Goal: Information Seeking & Learning: Learn about a topic

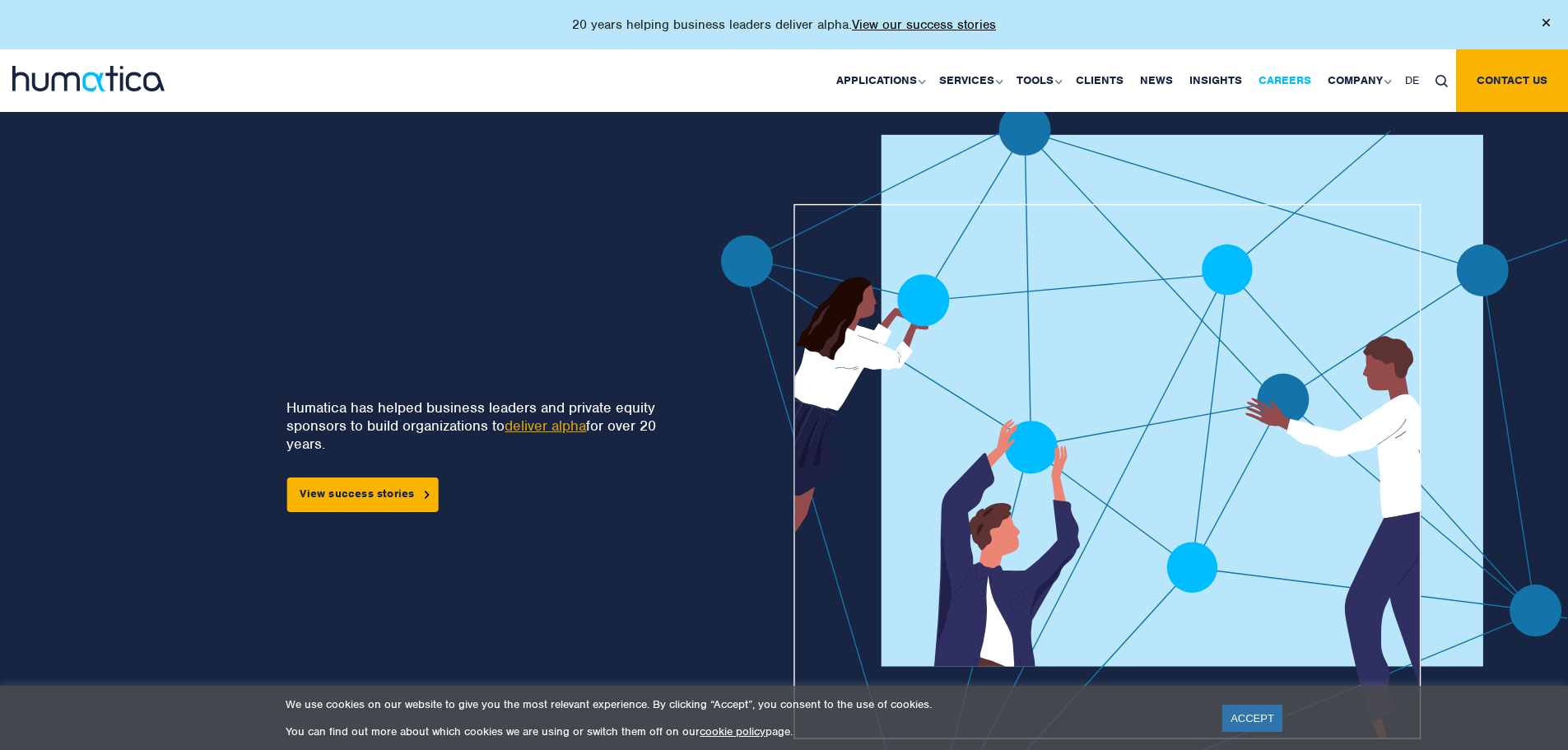
click at [1297, 78] on link "Careers" at bounding box center [1285, 80] width 70 height 63
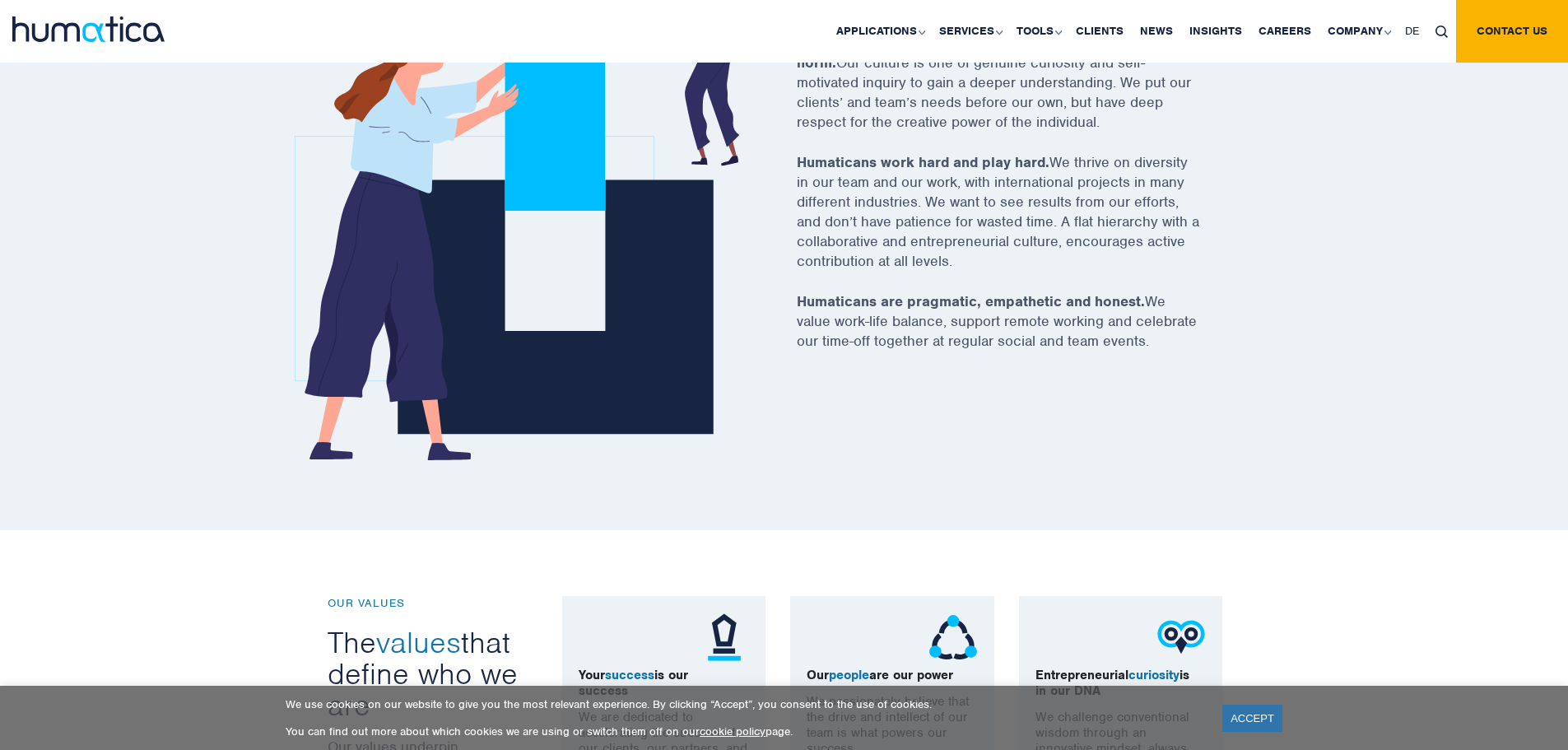
scroll to position [689, 0]
click at [898, 287] on p "Humaticans work hard and play hard. We thrive on diversity in our team and our …" at bounding box center [1020, 222] width 445 height 139
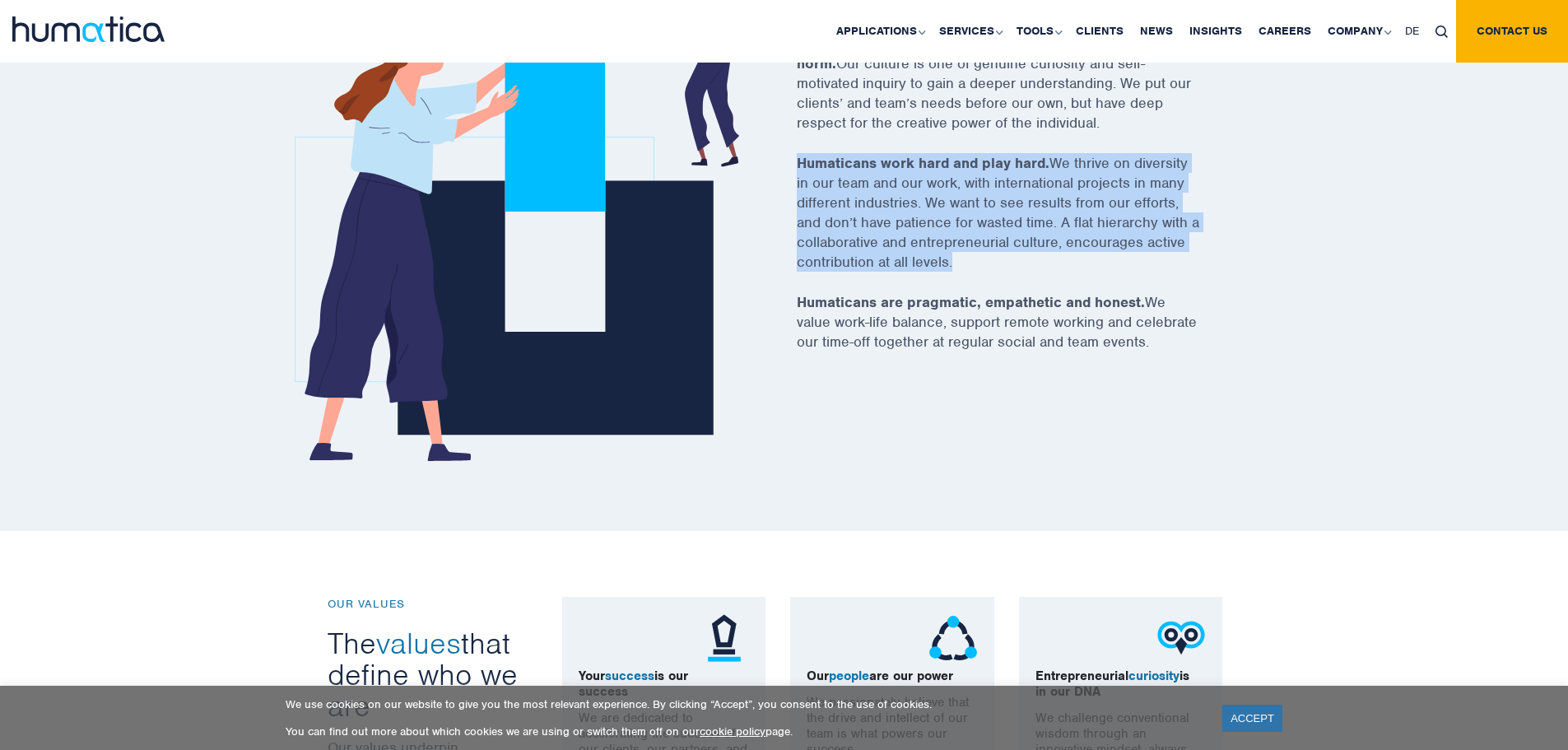
drag, startPoint x: 898, startPoint y: 287, endPoint x: 955, endPoint y: 163, distance: 136.5
click at [955, 163] on p "Humaticans work hard and play hard. We thrive on diversity in our team and our …" at bounding box center [1020, 222] width 445 height 139
click at [955, 163] on strong "Humaticans work hard and play hard." at bounding box center [924, 163] width 253 height 18
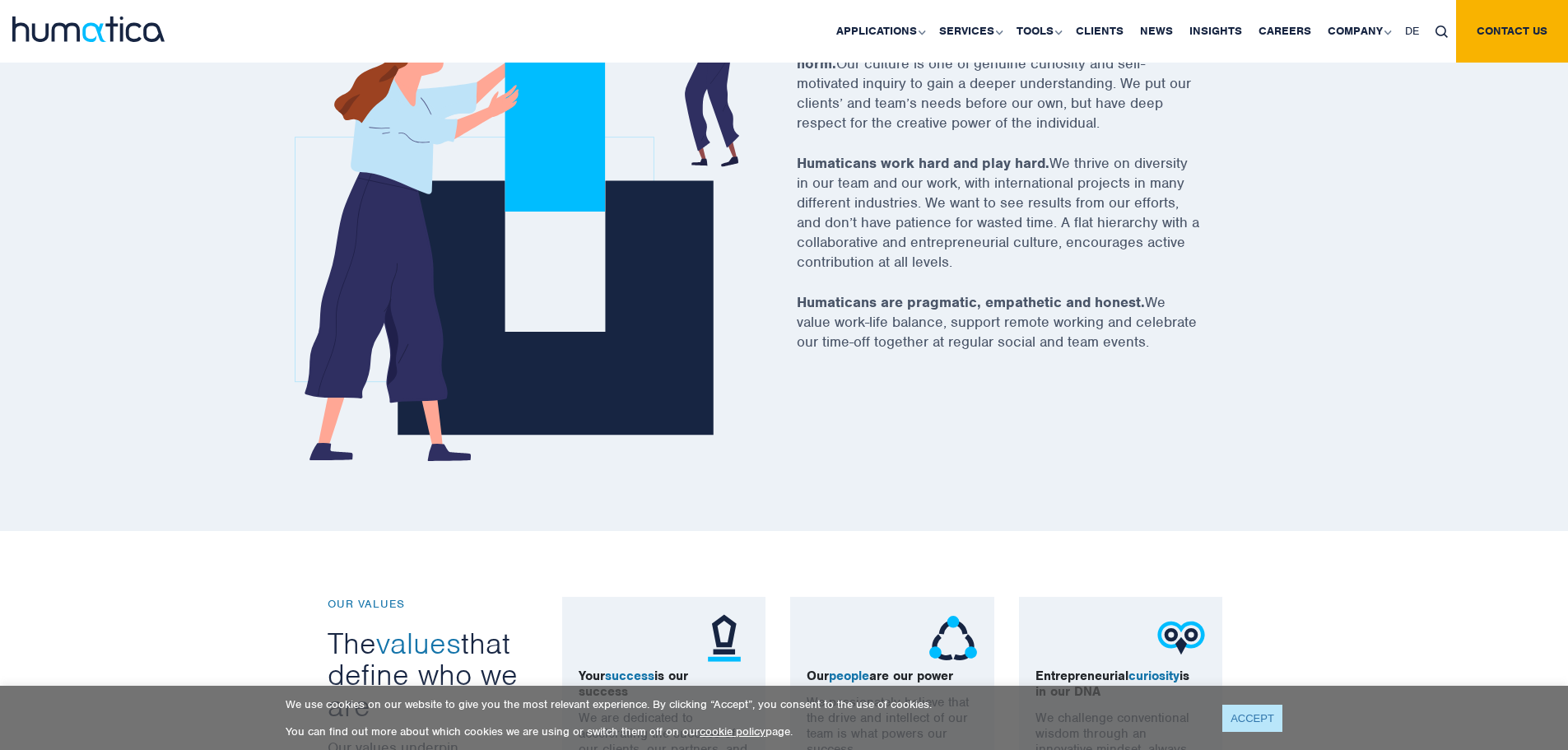
click at [1248, 718] on link "ACCEPT" at bounding box center [1252, 719] width 60 height 27
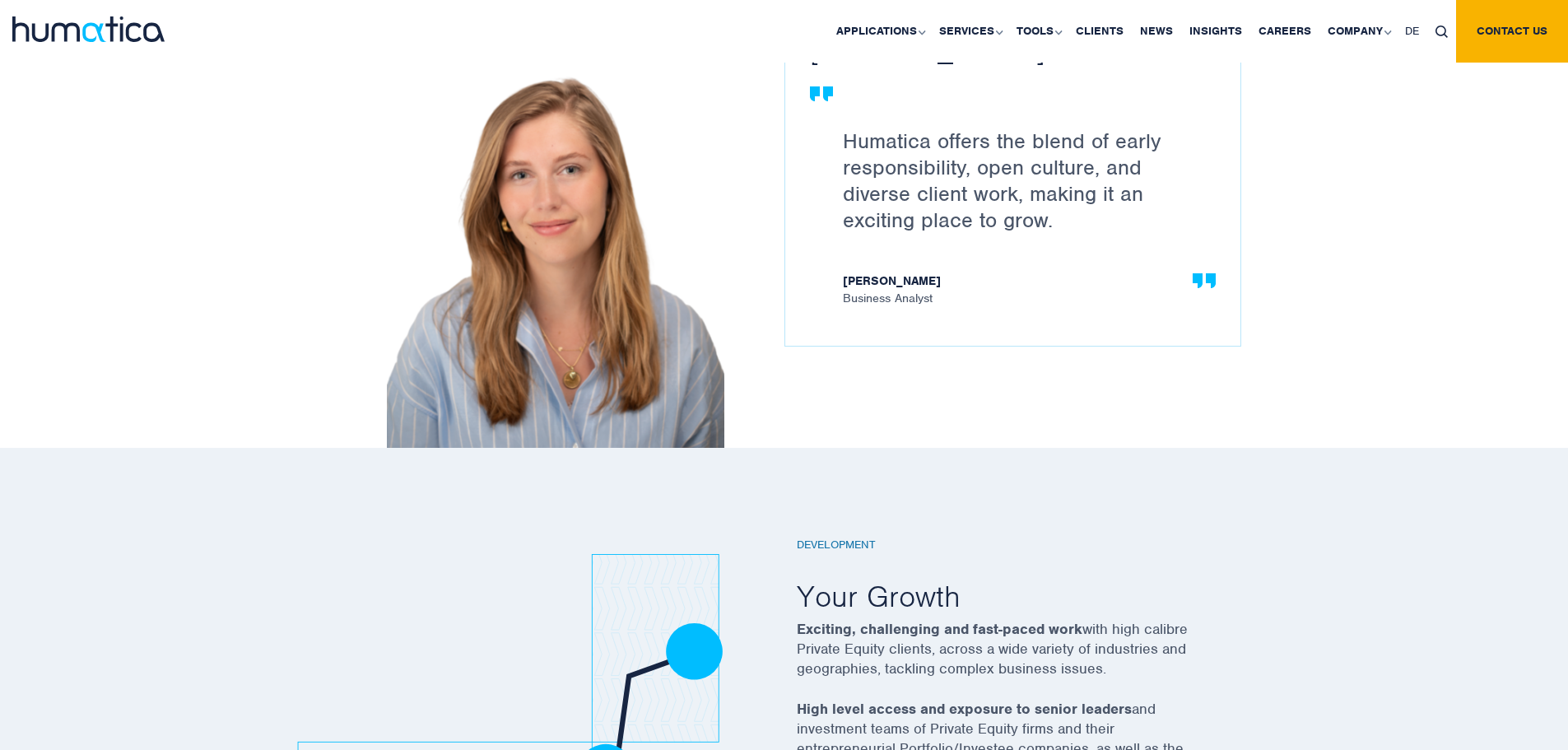
scroll to position [2839, 0]
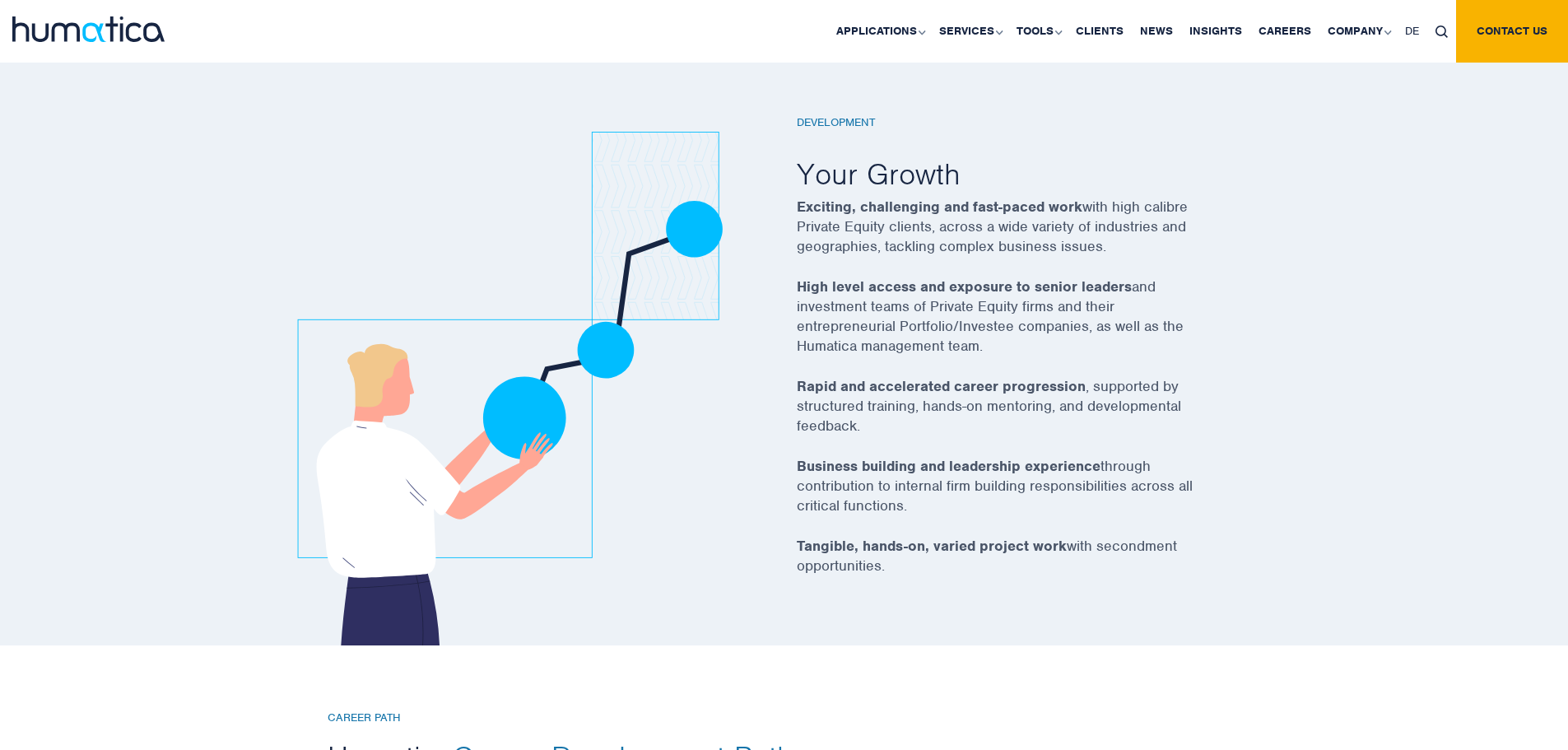
click at [932, 258] on p "Exciting, challenging and fast-paced work with high calibre Private Equity clie…" at bounding box center [1020, 237] width 445 height 80
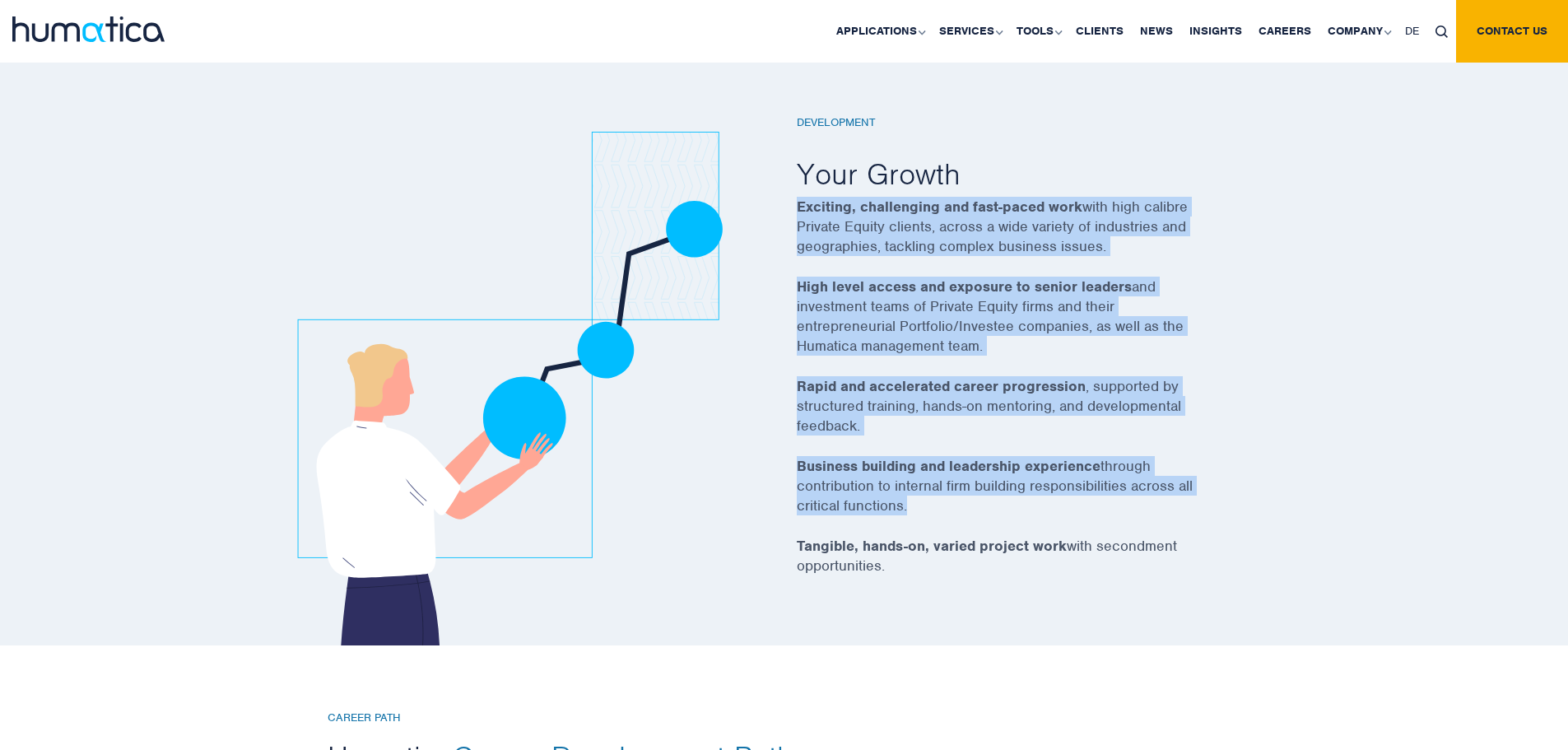
drag, startPoint x: 932, startPoint y: 258, endPoint x: 932, endPoint y: 477, distance: 219.0
click at [932, 477] on div "Development Your Growth Exciting, challenging and fast-paced work with high cal…" at bounding box center [1020, 381] width 445 height 530
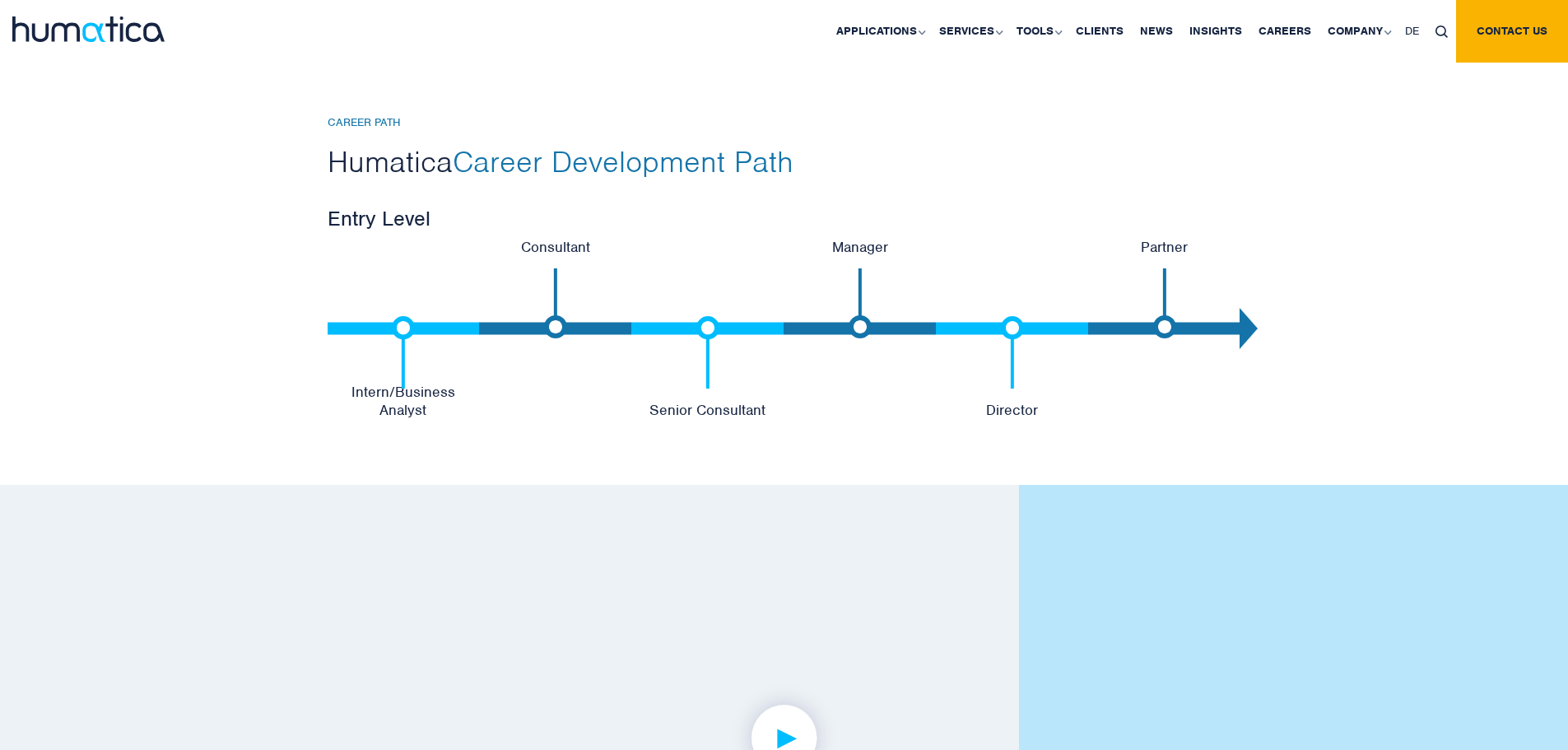
click at [932, 477] on div "CAREER PATH Humatica Career Development Path Entry Level Intern/Business Analys…" at bounding box center [784, 267] width 1568 height 435
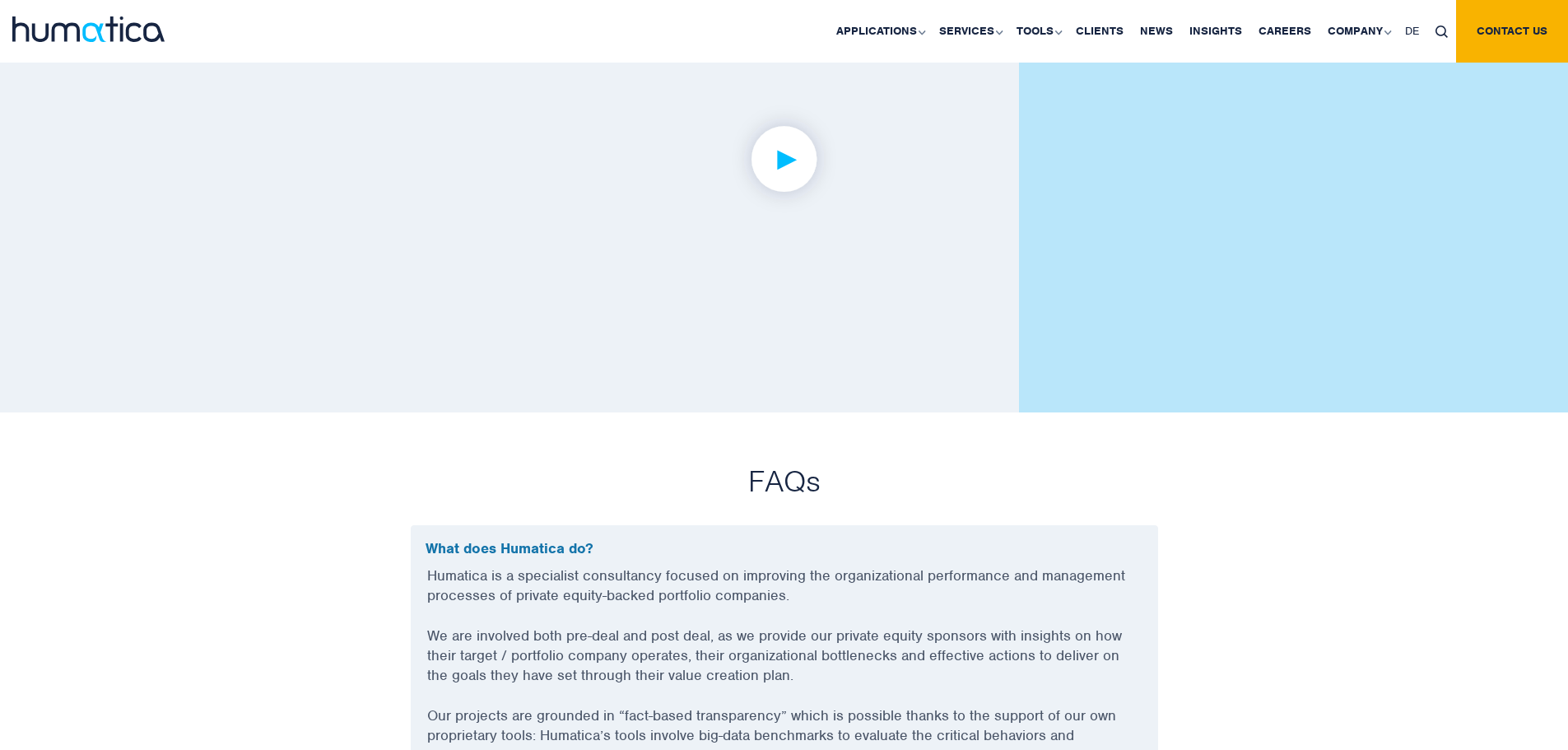
scroll to position [4193, 0]
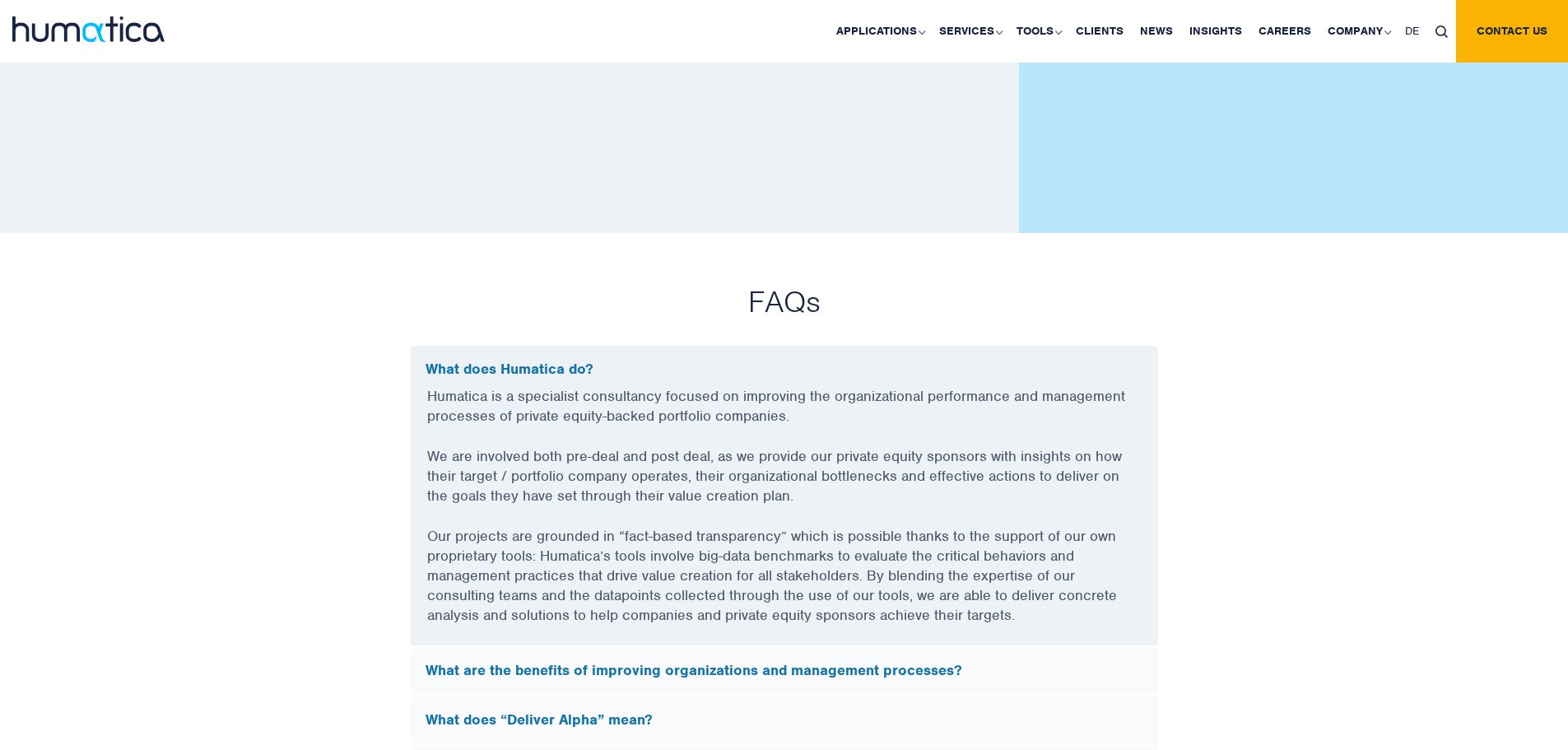
click at [932, 477] on p "We are involved both pre-deal and post deal, as we provide our private equity s…" at bounding box center [784, 487] width 715 height 80
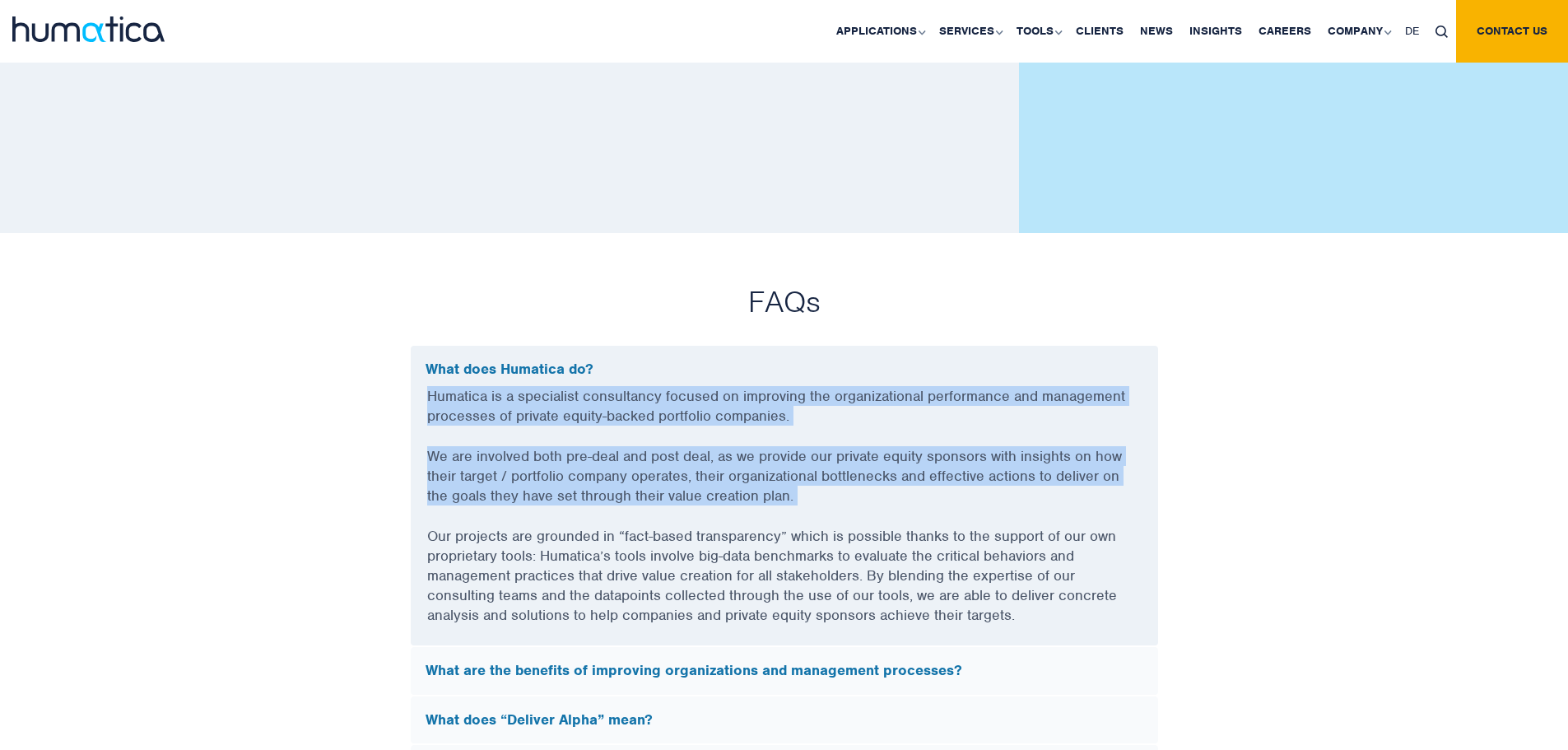
drag, startPoint x: 932, startPoint y: 477, endPoint x: 964, endPoint y: 405, distance: 78.8
click at [964, 405] on div "Humatica is a specialist consultancy focused on improving the organizational pe…" at bounding box center [784, 515] width 747 height 259
click at [964, 405] on p "Humatica is a specialist consultancy focused on improving the organizational pe…" at bounding box center [784, 415] width 715 height 60
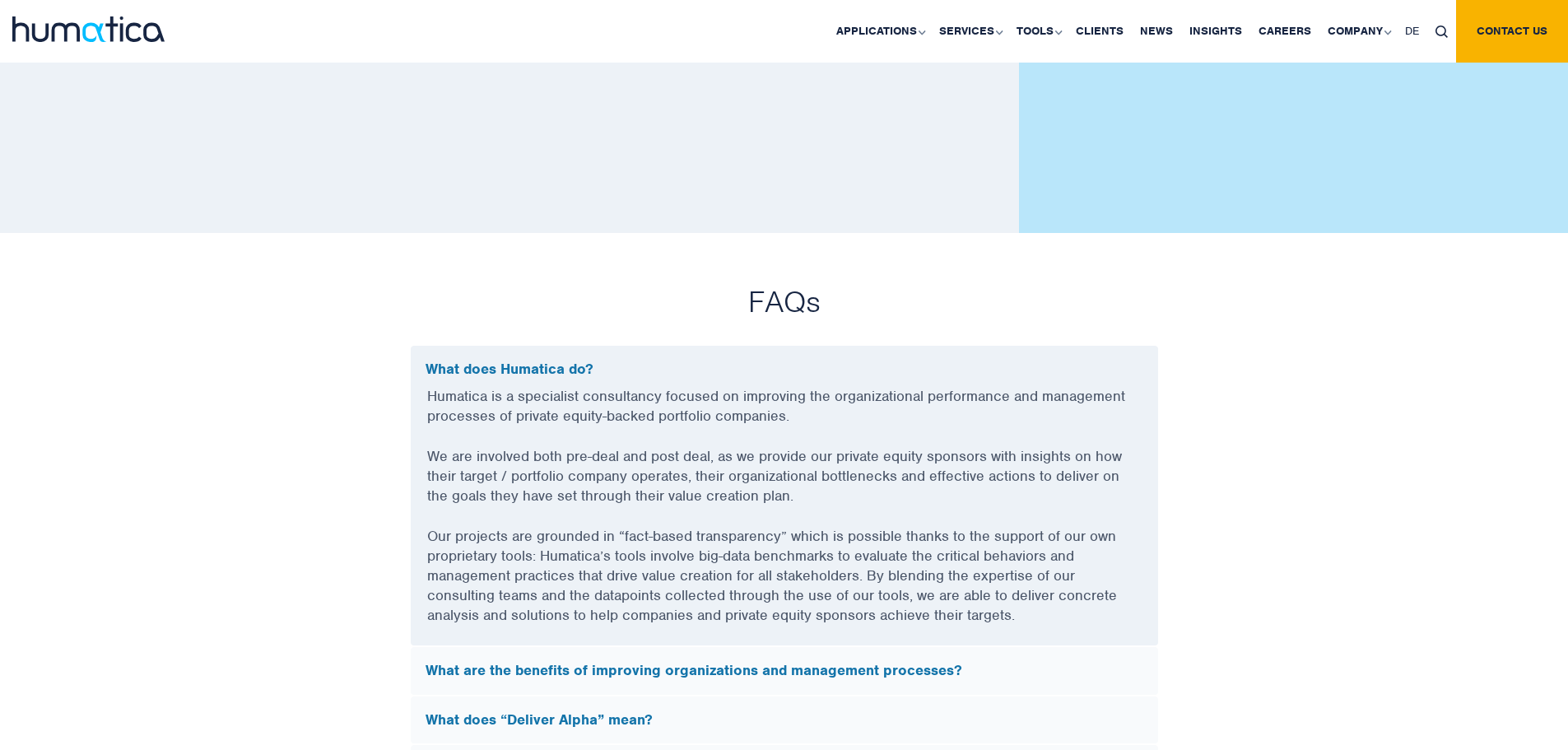
click at [964, 405] on p "Humatica is a specialist consultancy focused on improving the organizational pe…" at bounding box center [784, 415] width 715 height 60
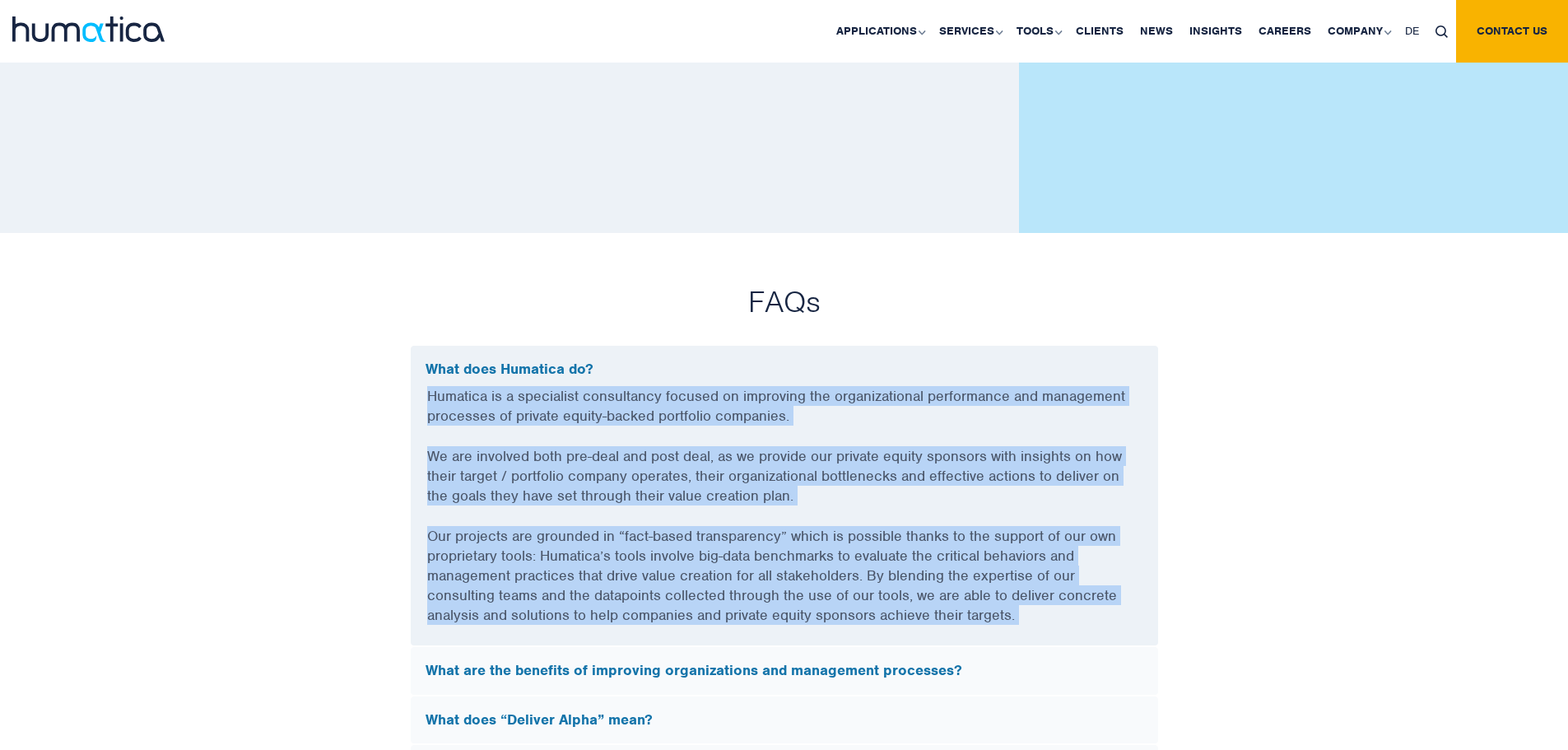
drag, startPoint x: 964, startPoint y: 405, endPoint x: 848, endPoint y: 601, distance: 227.8
click at [848, 601] on div "Humatica is a specialist consultancy focused on improving the organizational pe…" at bounding box center [784, 515] width 747 height 259
click at [848, 601] on p "Our projects are grounded in “fact-based transparency” which is possible thanks…" at bounding box center [784, 586] width 715 height 119
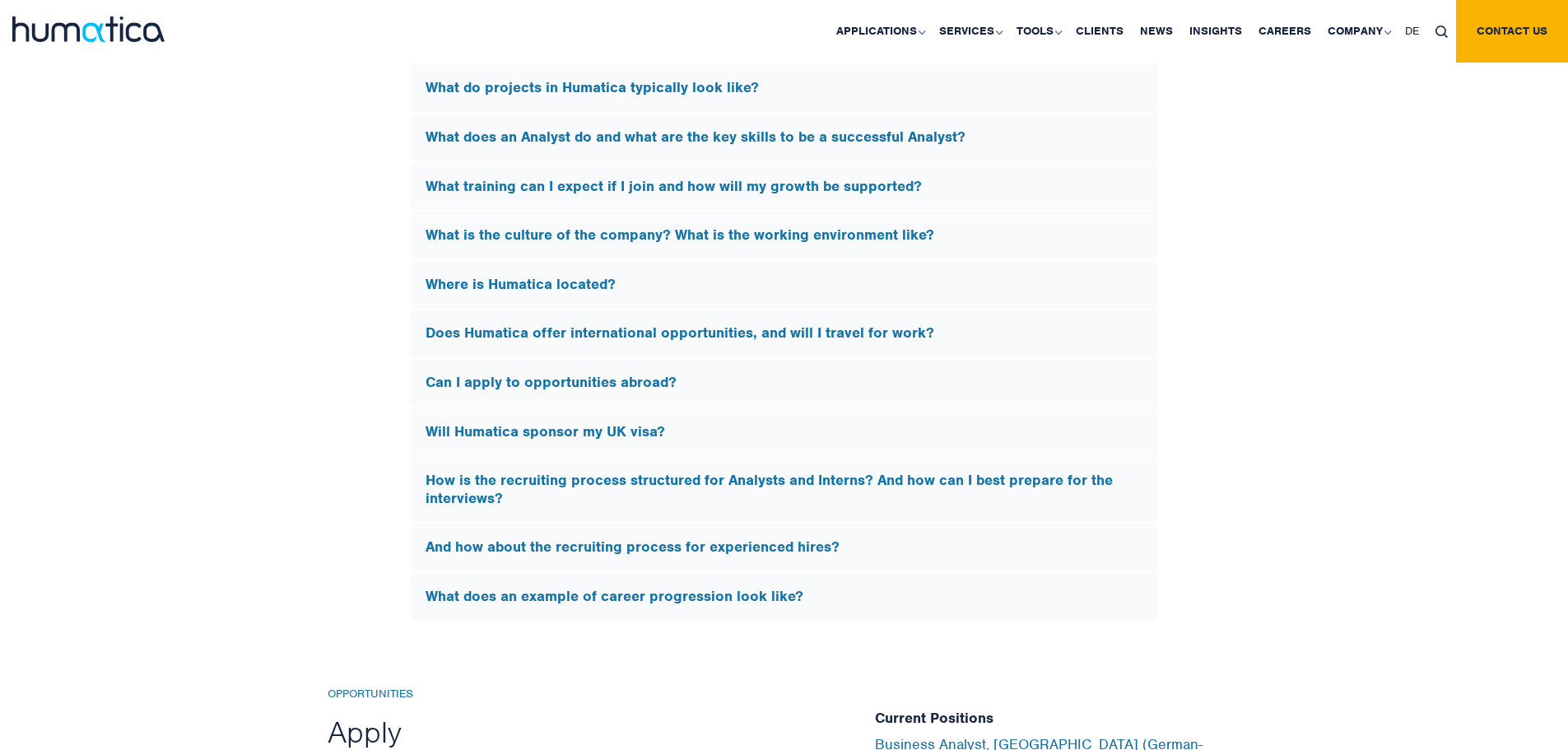
scroll to position [4873, 0]
click at [736, 130] on h5 "What does an Analyst do and what are the key skills to be a successful Analyst?" at bounding box center [784, 137] width 718 height 18
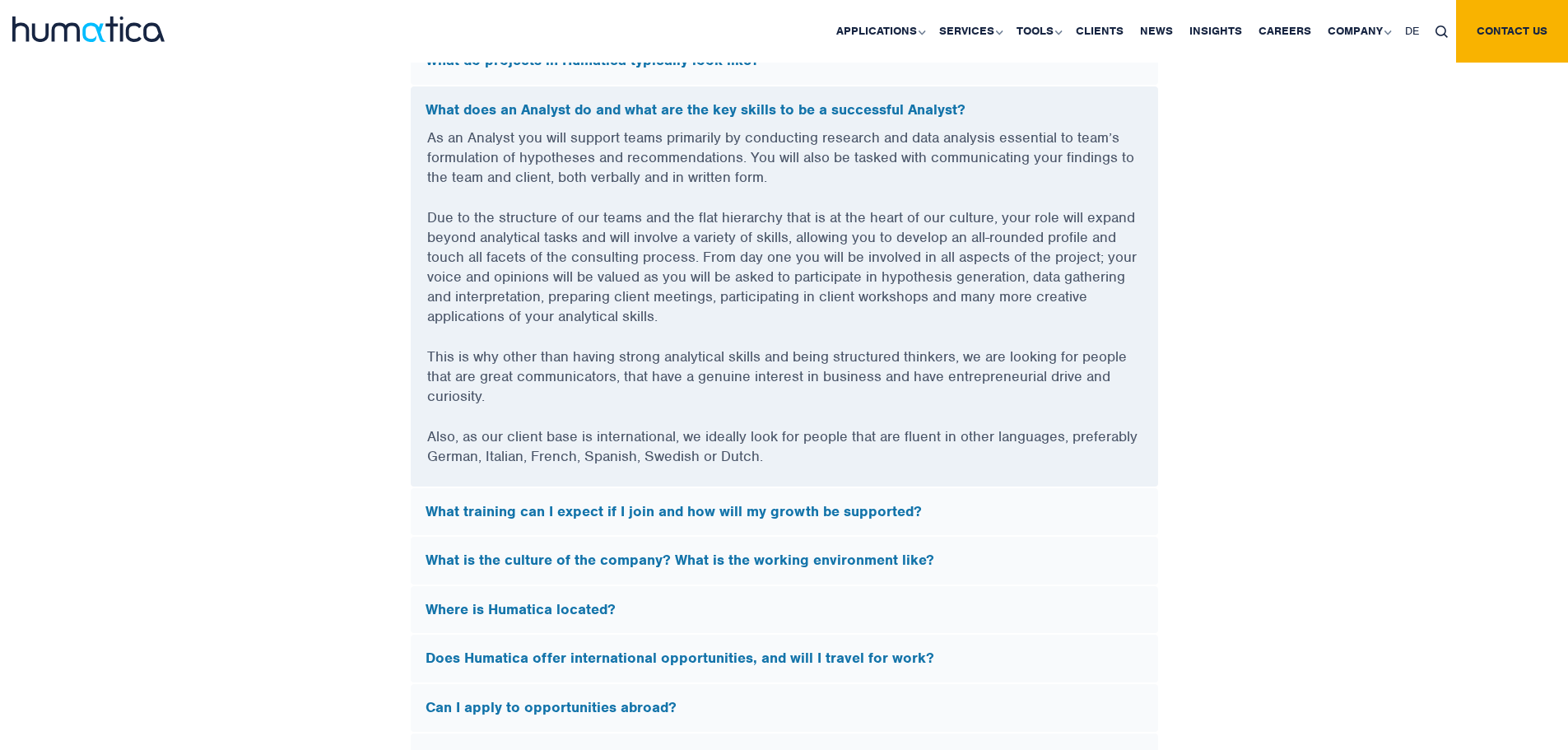
scroll to position [4620, 0]
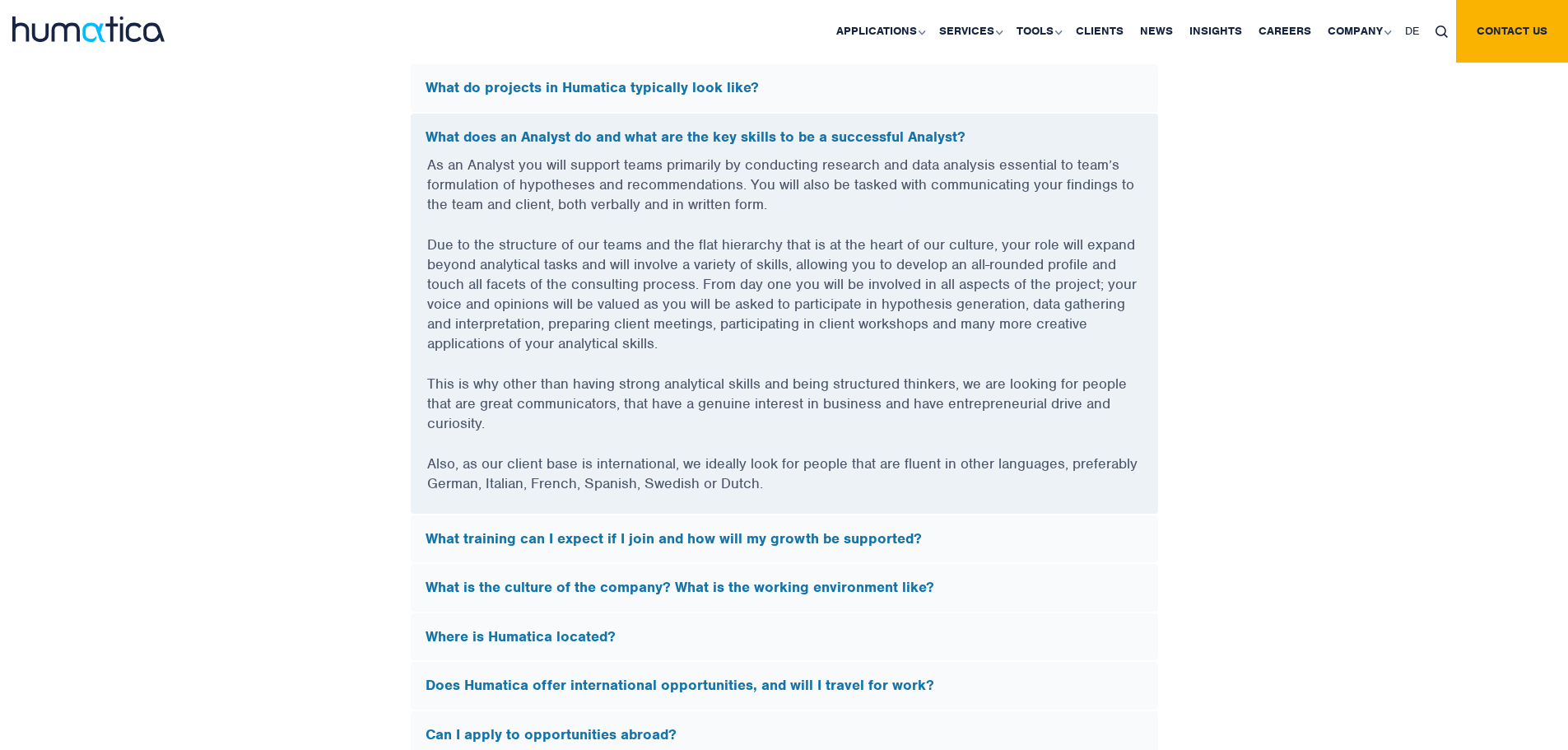
click at [708, 173] on p "As an Analyst you will support teams primarily by conducting research and data …" at bounding box center [784, 195] width 715 height 80
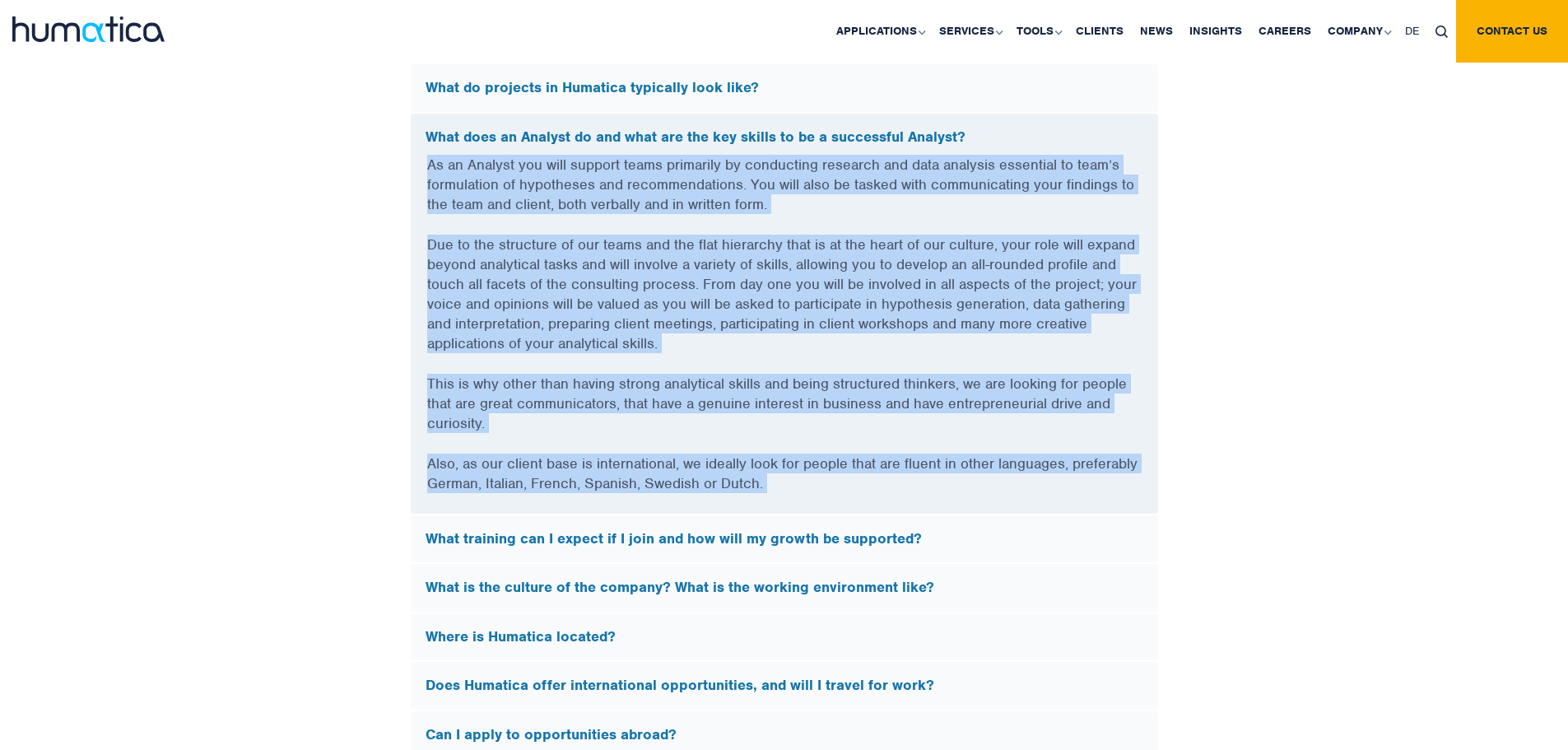
drag, startPoint x: 708, startPoint y: 173, endPoint x: 669, endPoint y: 457, distance: 286.7
click at [669, 457] on div "As an Analyst you will support teams primarily by conducting research and data …" at bounding box center [784, 334] width 747 height 359
click at [669, 457] on p "Also, as our client base is international, we ideally look for people that are …" at bounding box center [784, 483] width 715 height 60
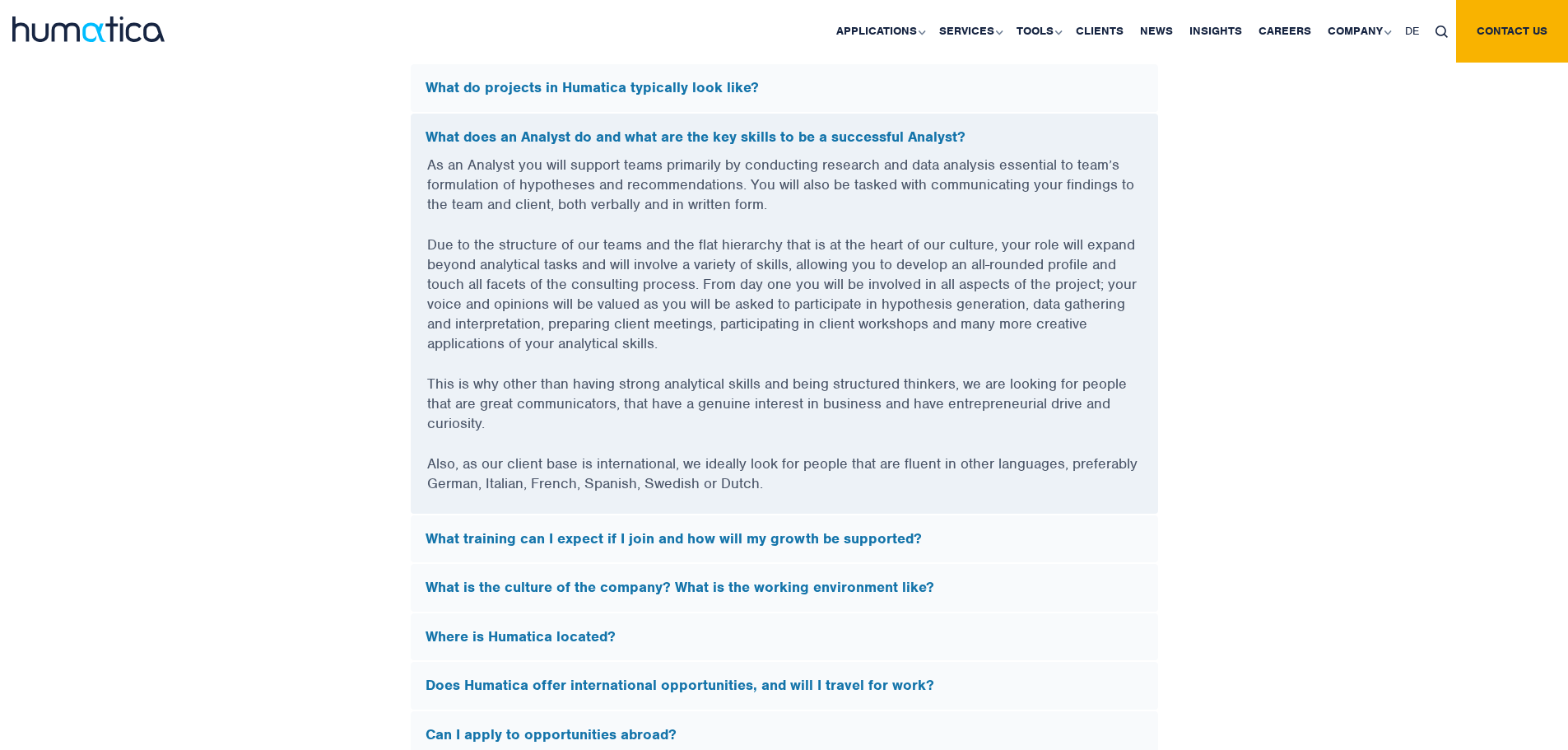
click at [818, 143] on div "What does an Analyst do and what are the key skills to be a successful Analyst?" at bounding box center [784, 134] width 747 height 41
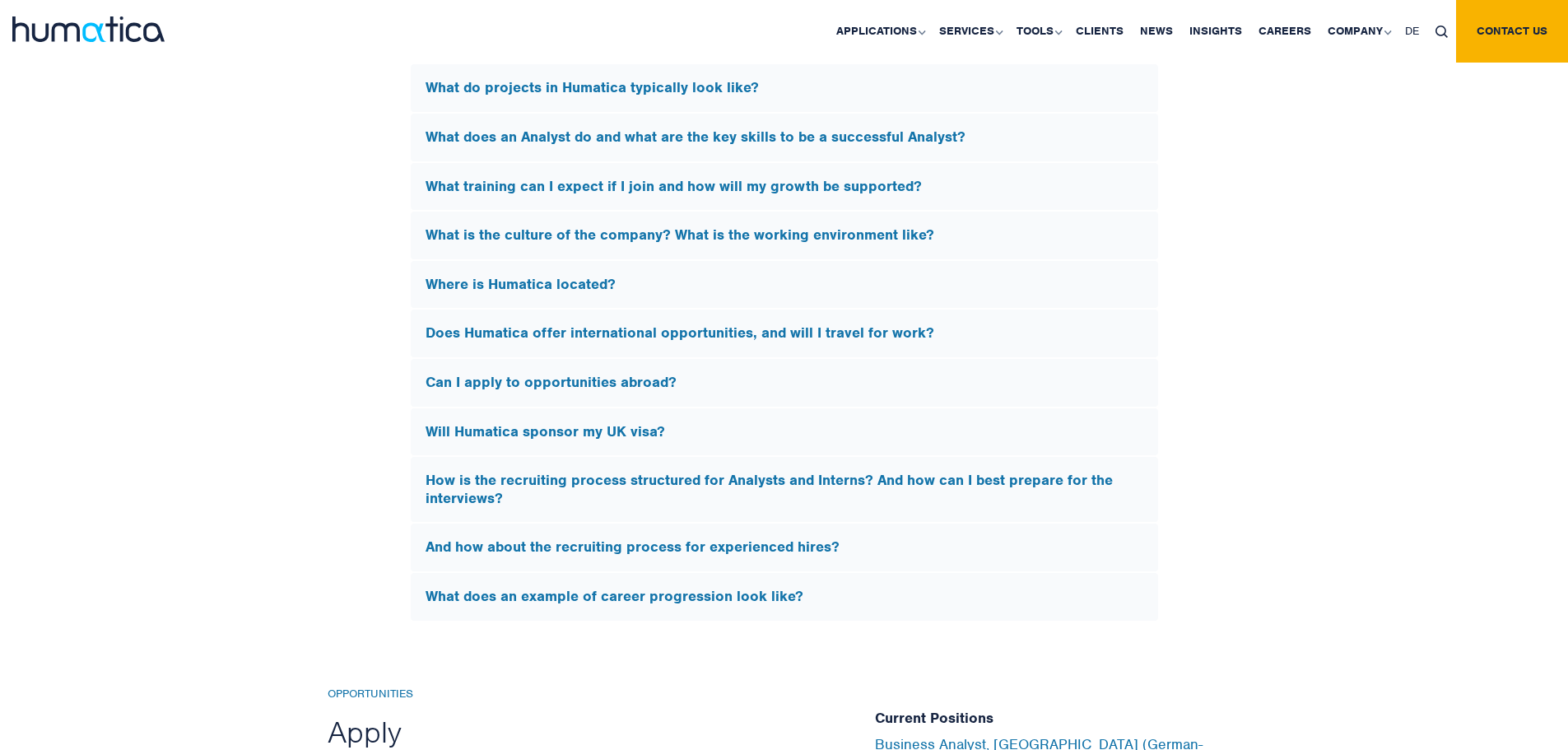
click at [684, 384] on h5 "Can I apply to opportunities abroad?" at bounding box center [784, 383] width 718 height 18
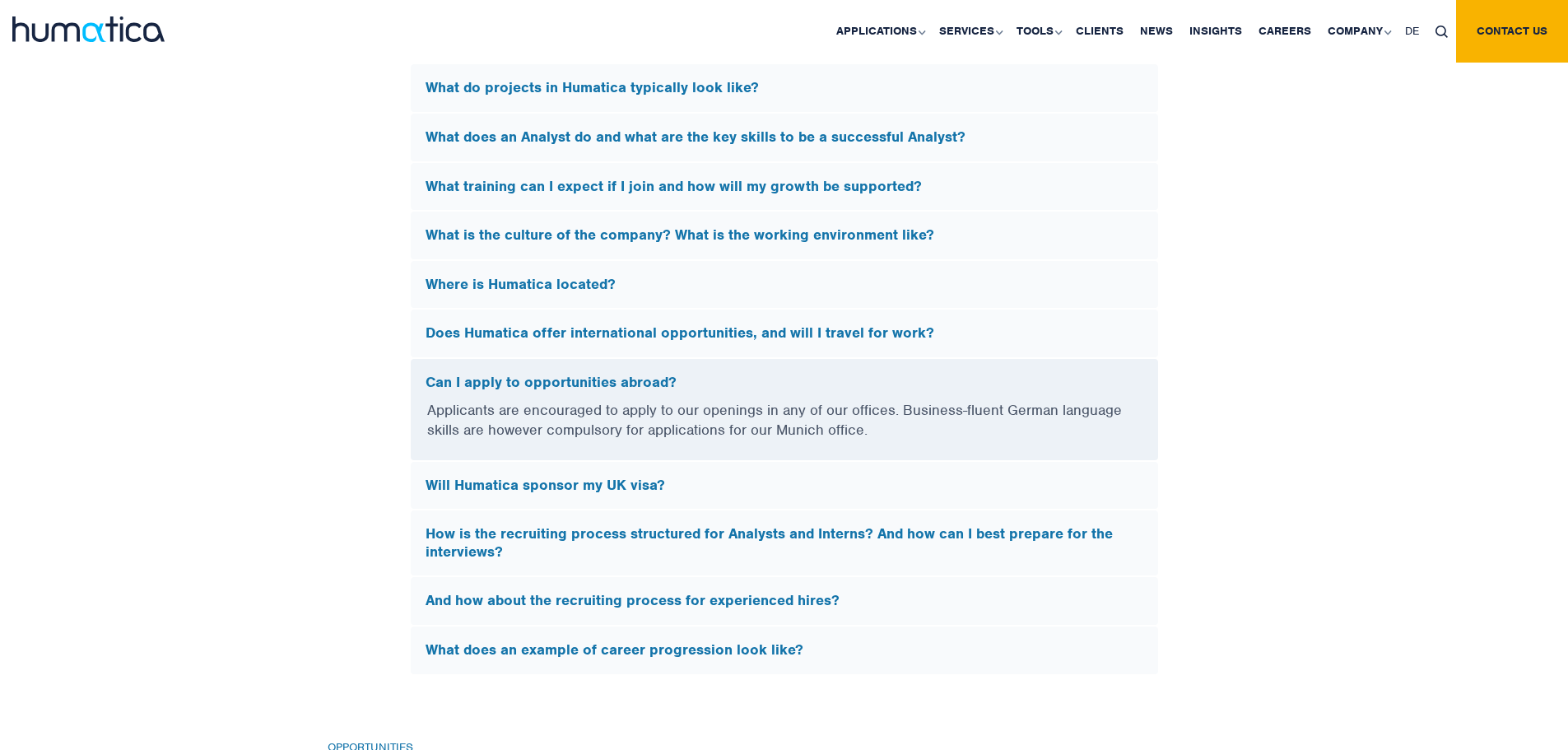
click at [684, 384] on h5 "Can I apply to opportunities abroad?" at bounding box center [784, 383] width 718 height 18
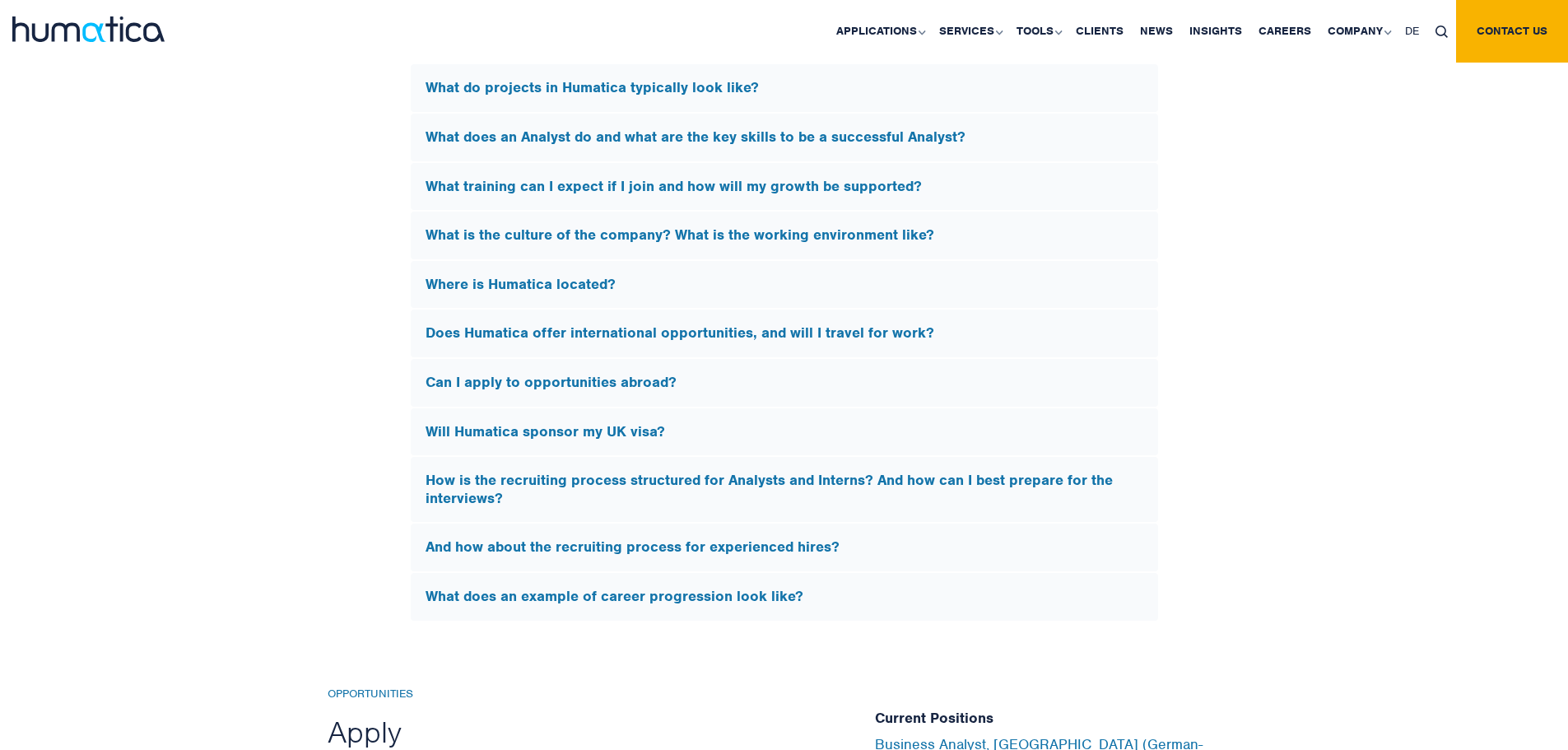
click at [684, 384] on h5 "Can I apply to opportunities abroad?" at bounding box center [784, 383] width 718 height 18
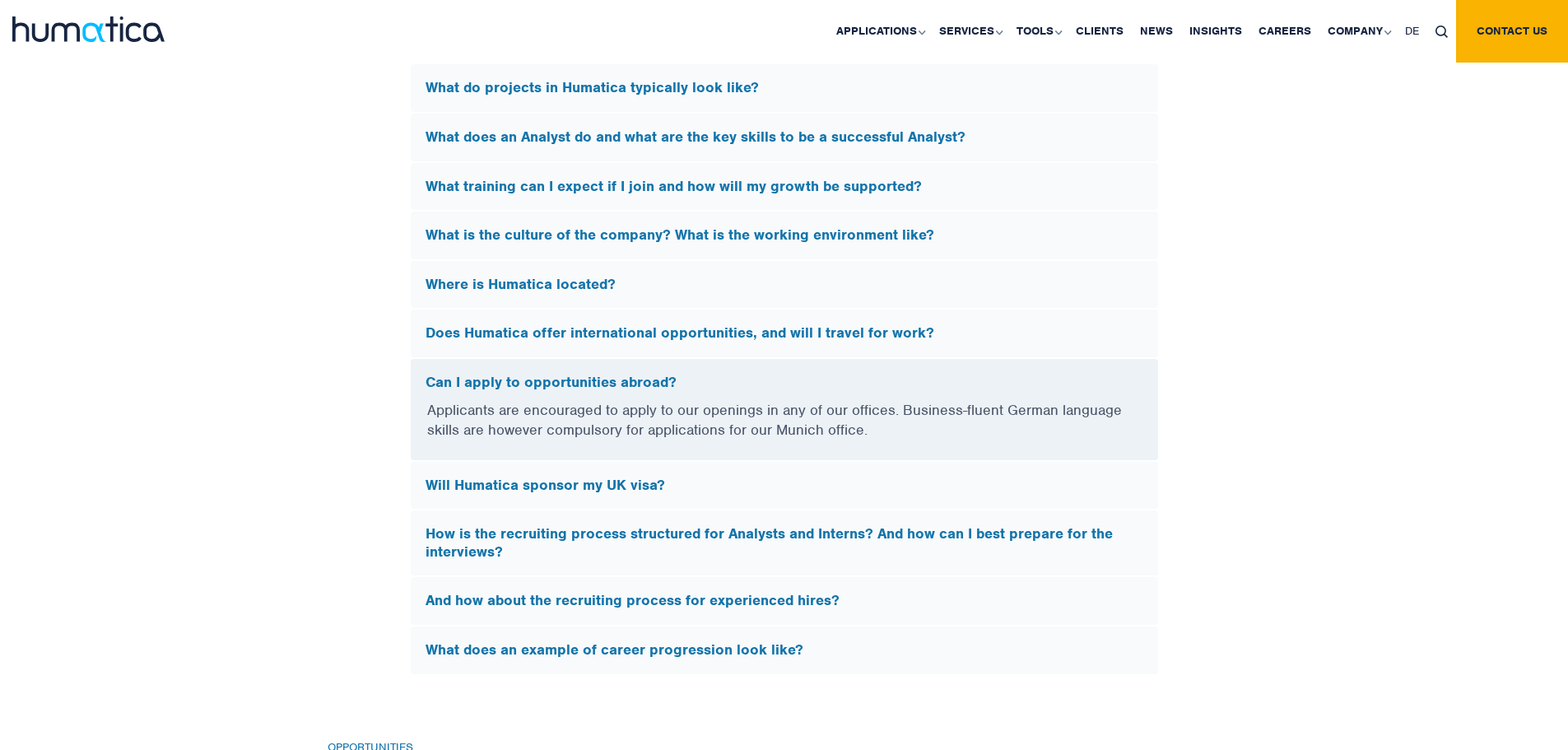
click at [684, 384] on h5 "Can I apply to opportunities abroad?" at bounding box center [784, 383] width 718 height 18
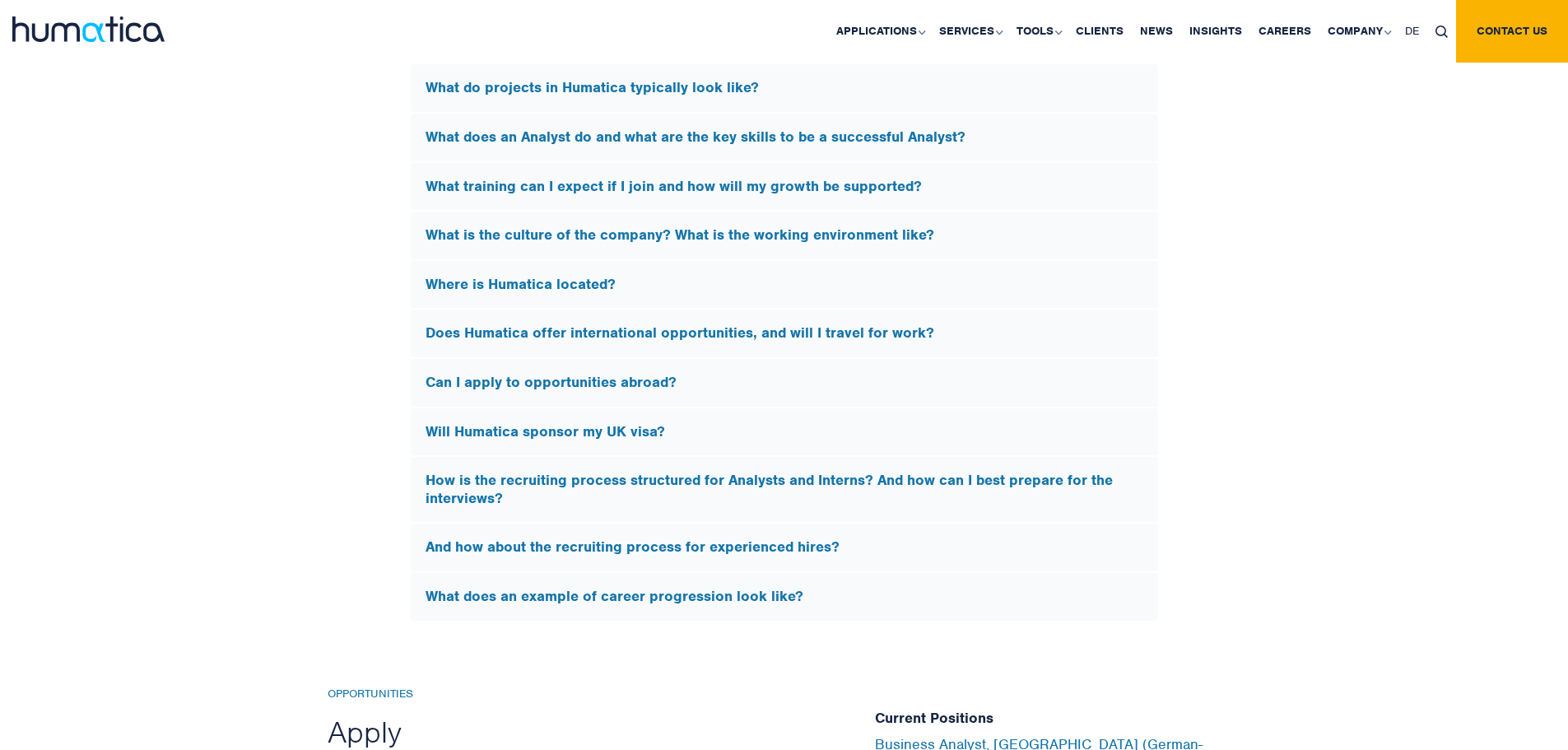
click at [669, 539] on h5 "And how about the recruiting process for experienced hires?" at bounding box center [784, 547] width 718 height 18
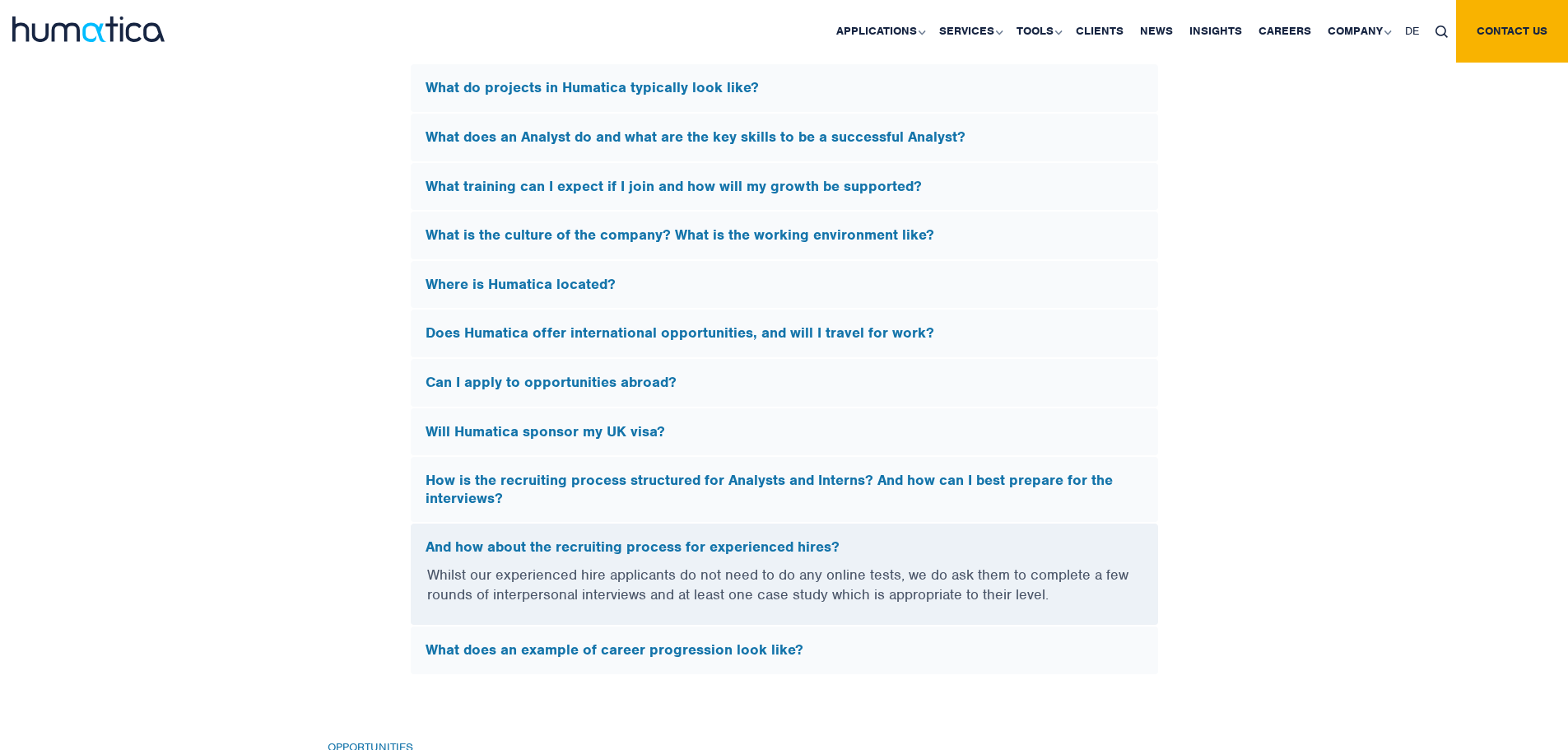
click at [669, 539] on h5 "And how about the recruiting process for experienced hires?" at bounding box center [784, 547] width 718 height 18
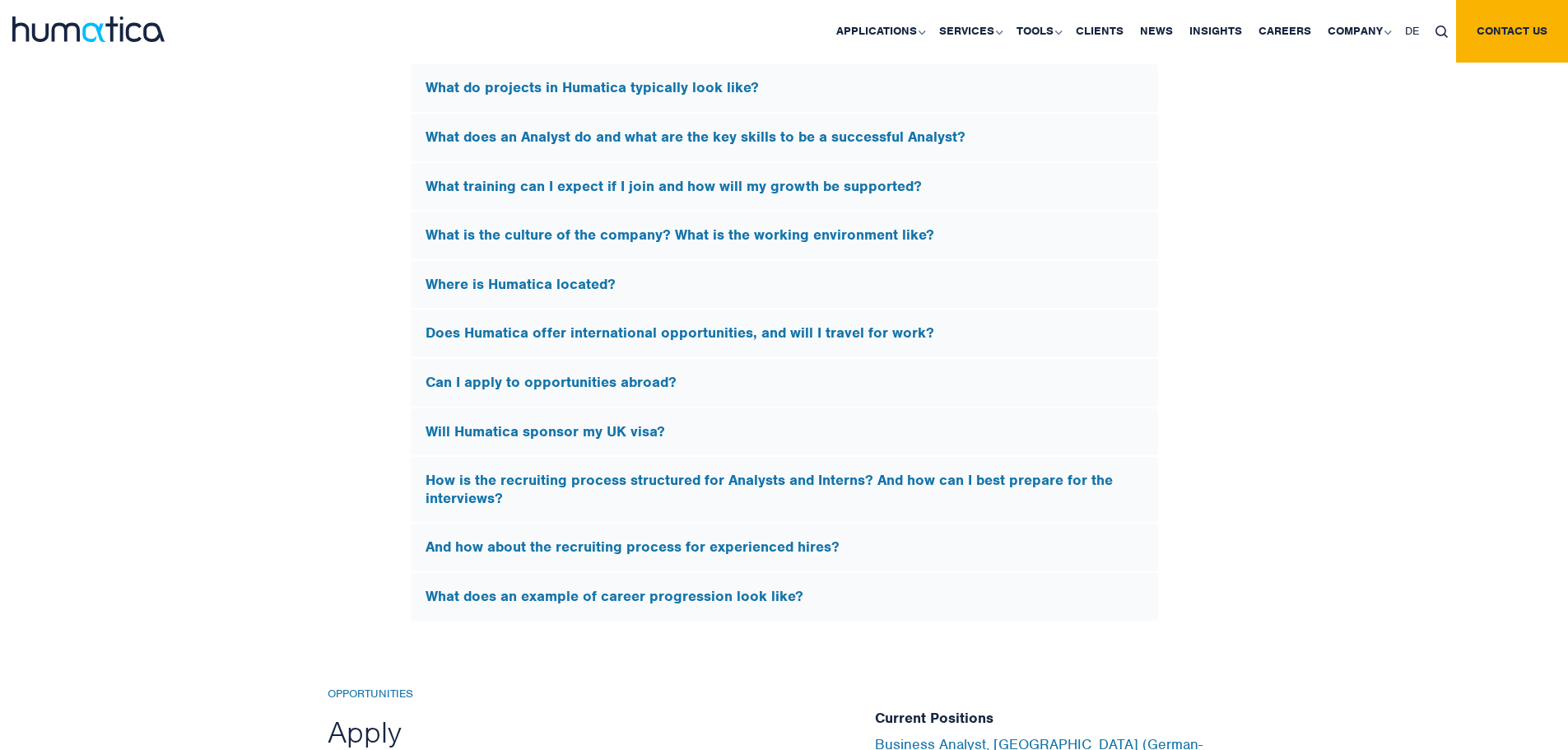
click at [696, 524] on div "And how about the recruiting process for experienced hires?" at bounding box center [784, 547] width 747 height 48
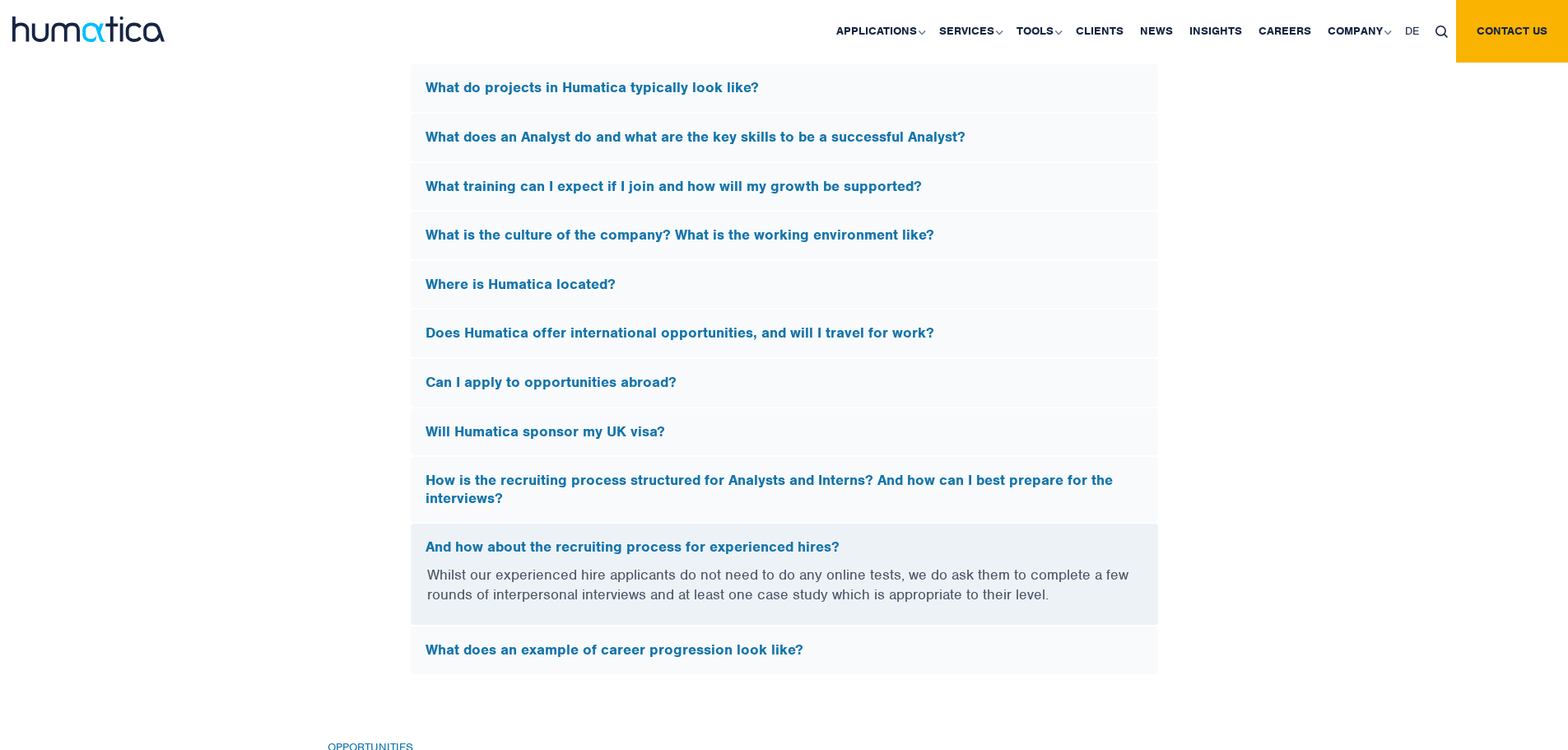
click at [710, 530] on div "And how about the recruiting process for experienced hires?" at bounding box center [784, 544] width 747 height 41
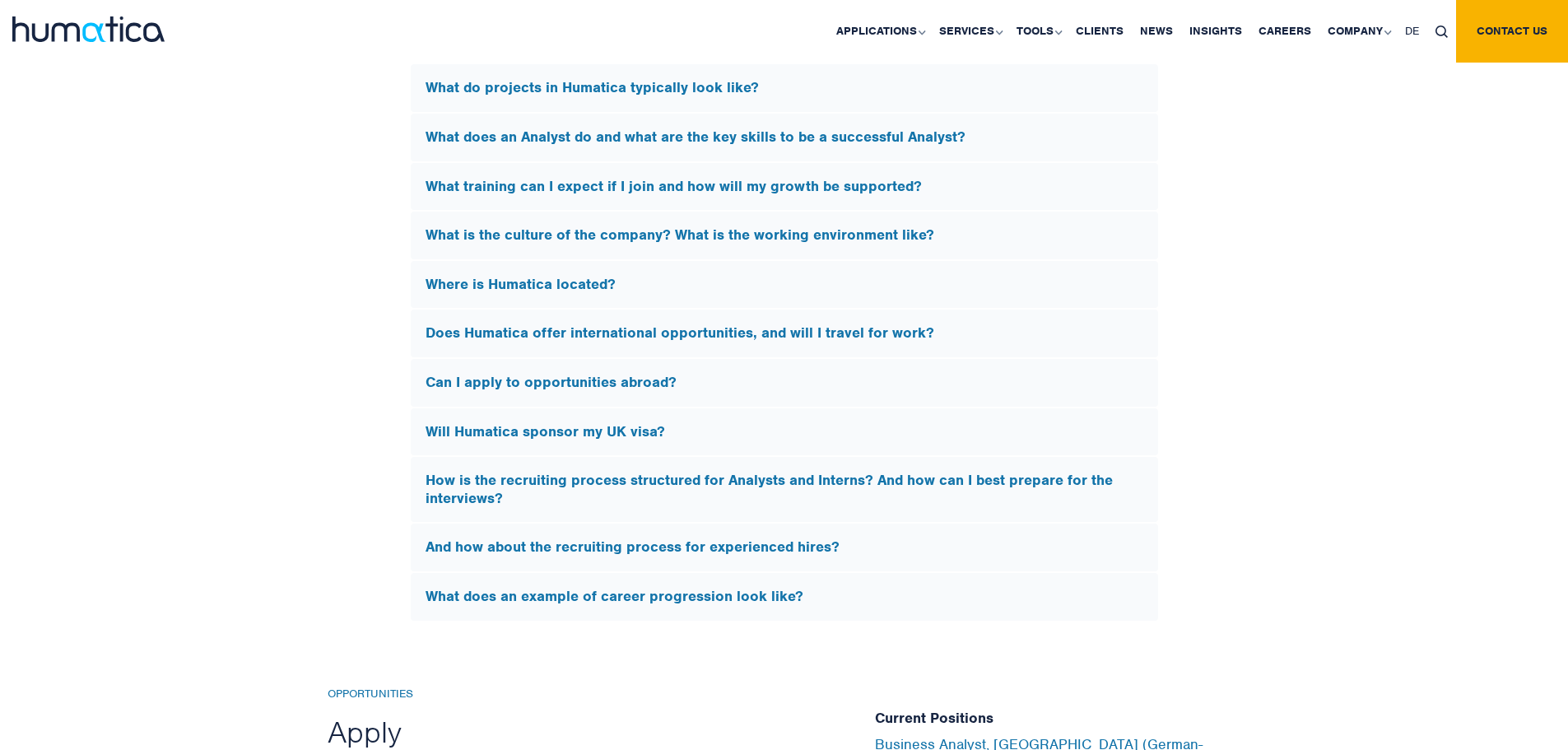
click at [759, 490] on h5 "How is the recruiting process structured for Analysts and Interns? And how can …" at bounding box center [784, 490] width 718 height 35
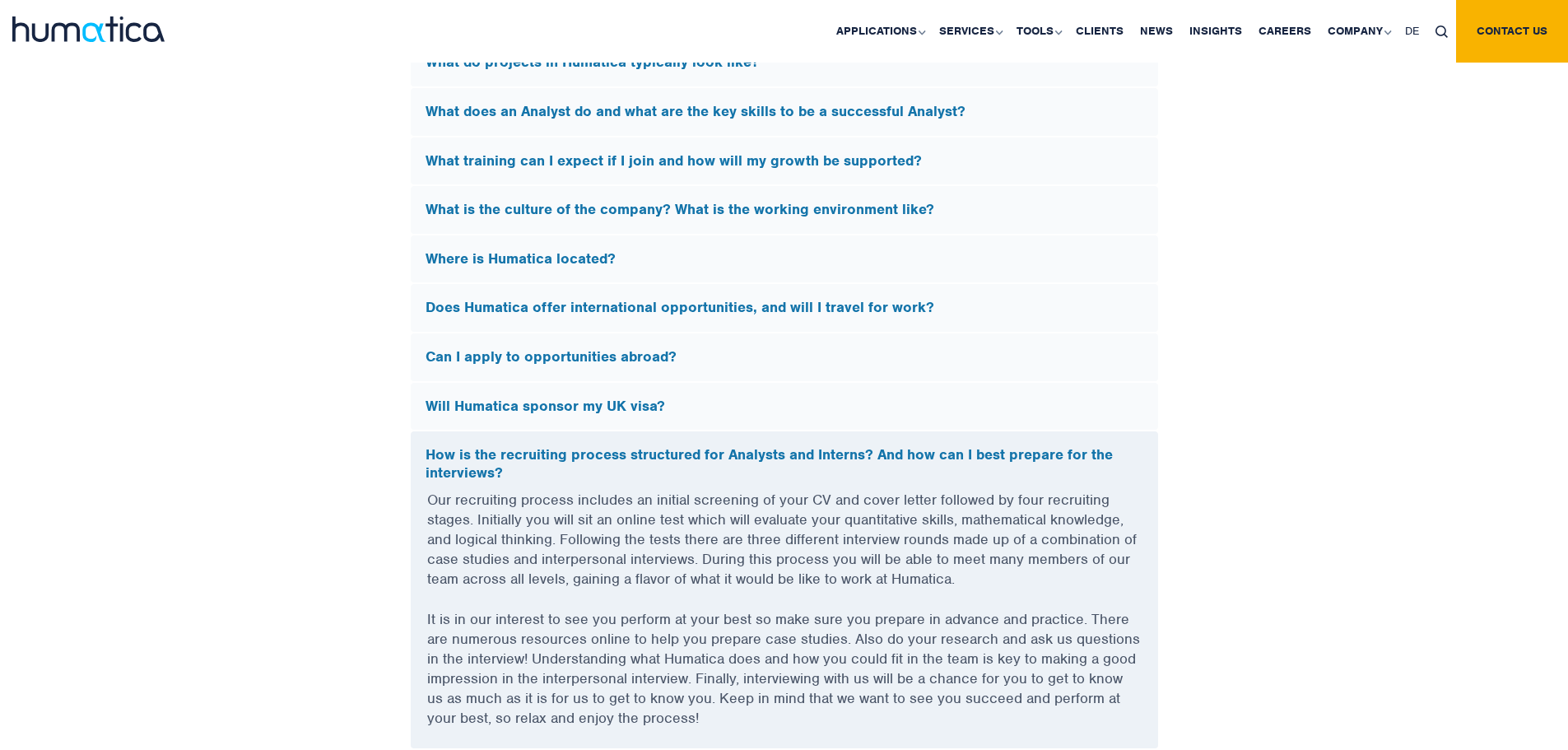
scroll to position [4647, 0]
click at [751, 523] on p "Our recruiting process includes an initial screening of your CV and cover lette…" at bounding box center [784, 548] width 715 height 119
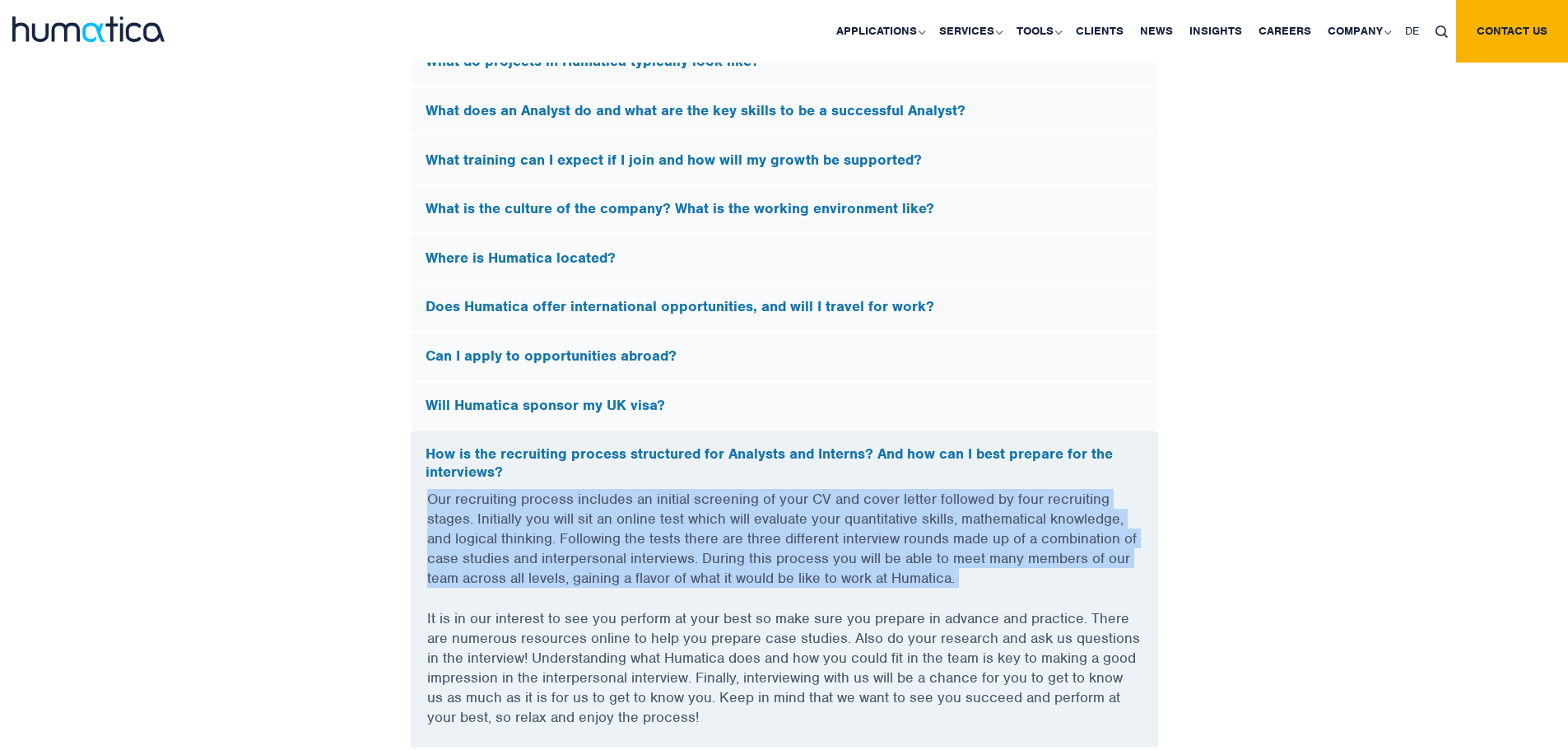
drag, startPoint x: 751, startPoint y: 523, endPoint x: 651, endPoint y: 620, distance: 139.3
click at [651, 620] on div "Our recruiting process includes an initial screening of your CV and cover lette…" at bounding box center [784, 618] width 747 height 258
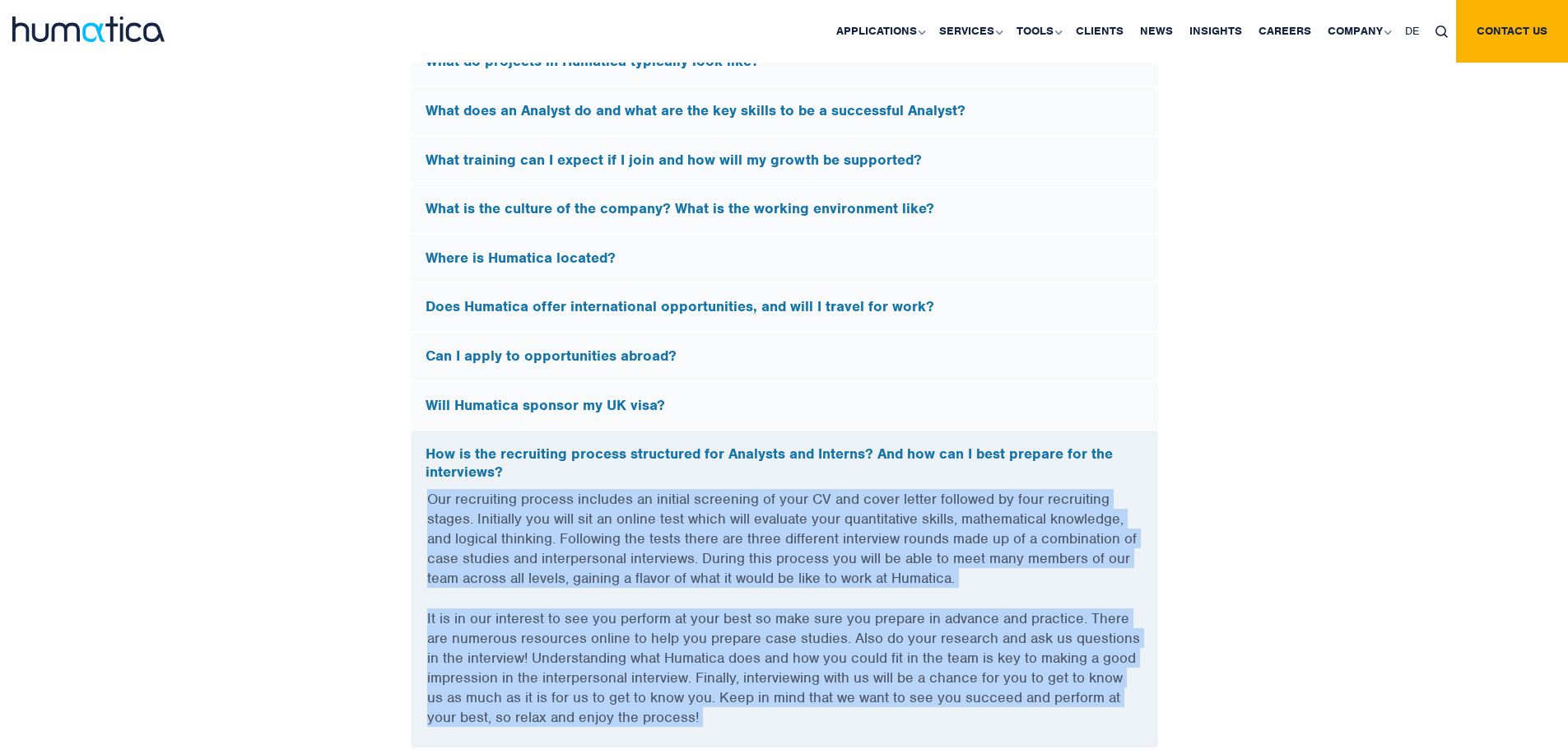
click at [651, 620] on p "It is in our interest to see you perform at your best so make sure you prepare …" at bounding box center [784, 678] width 715 height 139
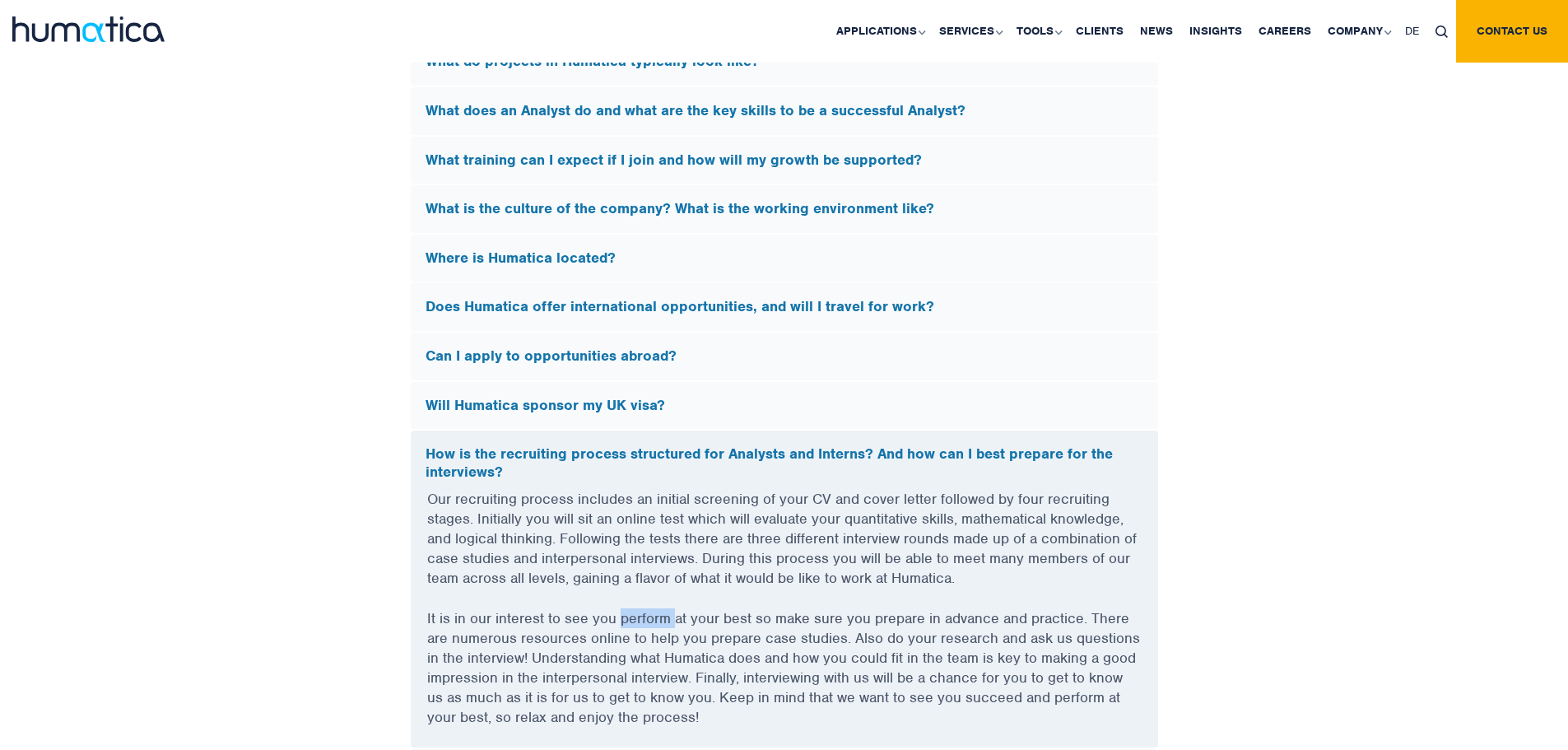
click at [651, 620] on p "It is in our interest to see you perform at your best so make sure you prepare …" at bounding box center [784, 678] width 715 height 139
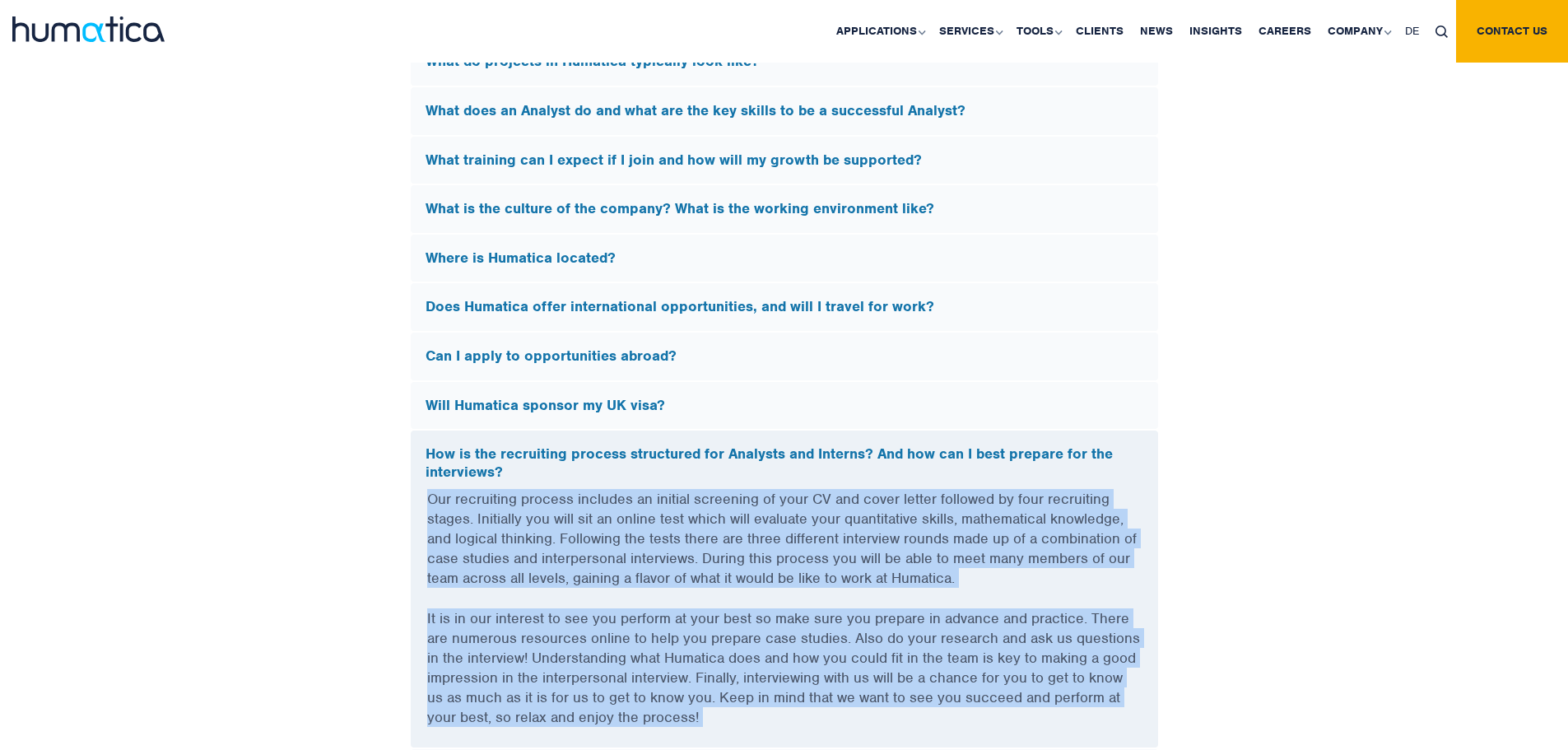
drag, startPoint x: 651, startPoint y: 620, endPoint x: 697, endPoint y: 586, distance: 57.2
click at [697, 586] on div "Our recruiting process includes an initial screening of your CV and cover lette…" at bounding box center [784, 618] width 747 height 258
click at [697, 586] on p "Our recruiting process includes an initial screening of your CV and cover lette…" at bounding box center [784, 548] width 715 height 119
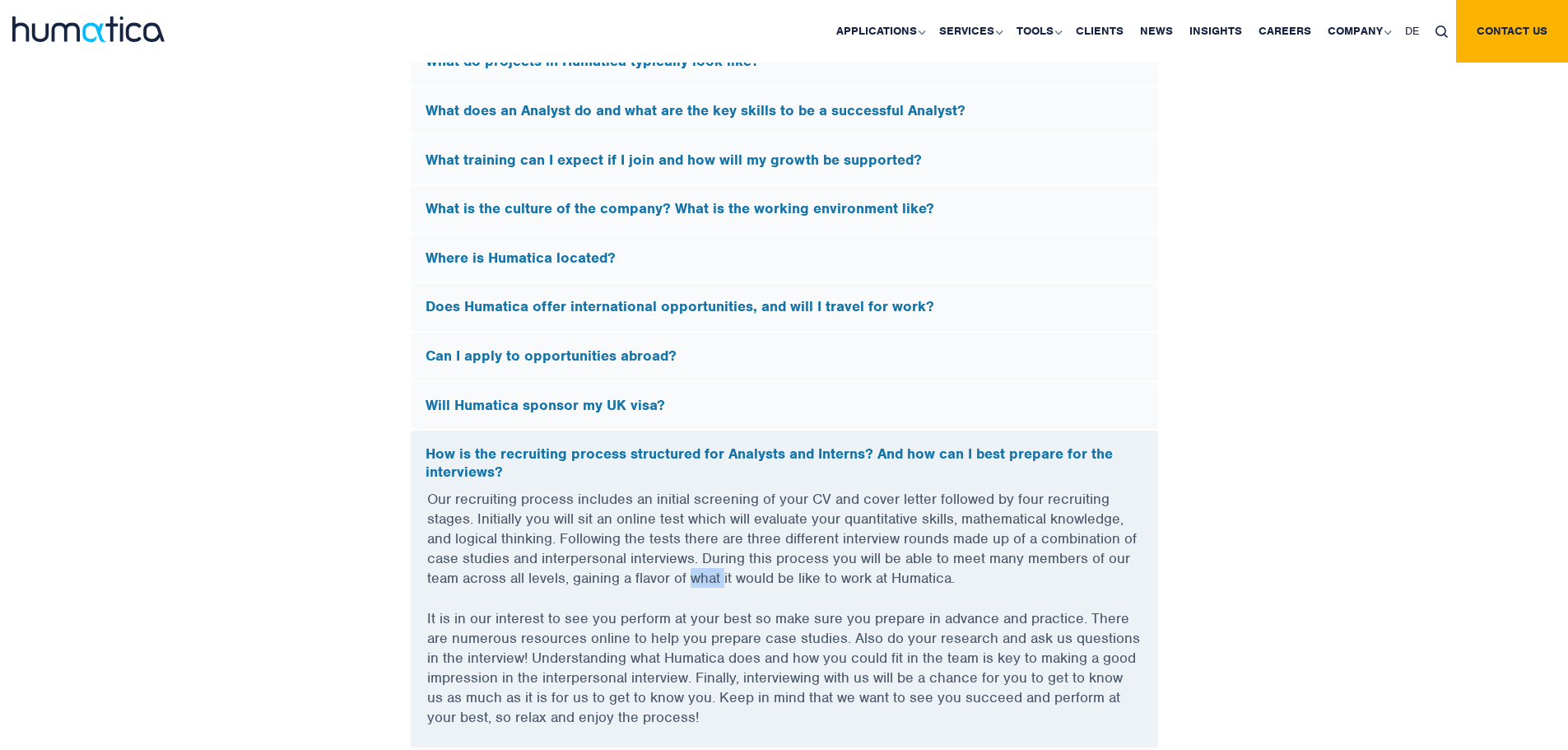
click at [697, 586] on p "Our recruiting process includes an initial screening of your CV and cover lette…" at bounding box center [784, 548] width 715 height 119
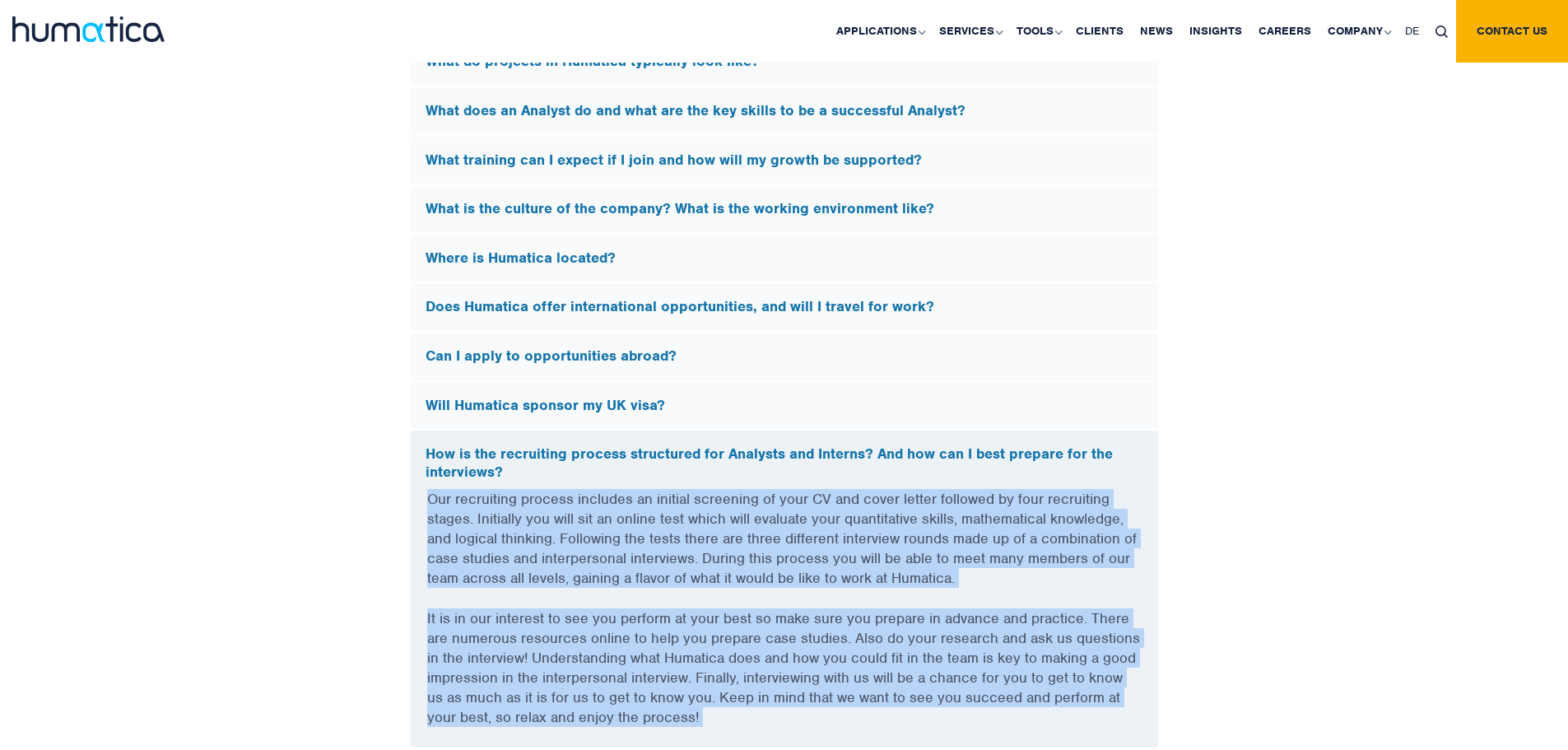
drag, startPoint x: 697, startPoint y: 586, endPoint x: 658, endPoint y: 629, distance: 58.1
click at [658, 629] on div "Our recruiting process includes an initial screening of your CV and cover lette…" at bounding box center [784, 618] width 747 height 258
click at [658, 629] on p "It is in our interest to see you perform at your best so make sure you prepare …" at bounding box center [784, 678] width 715 height 139
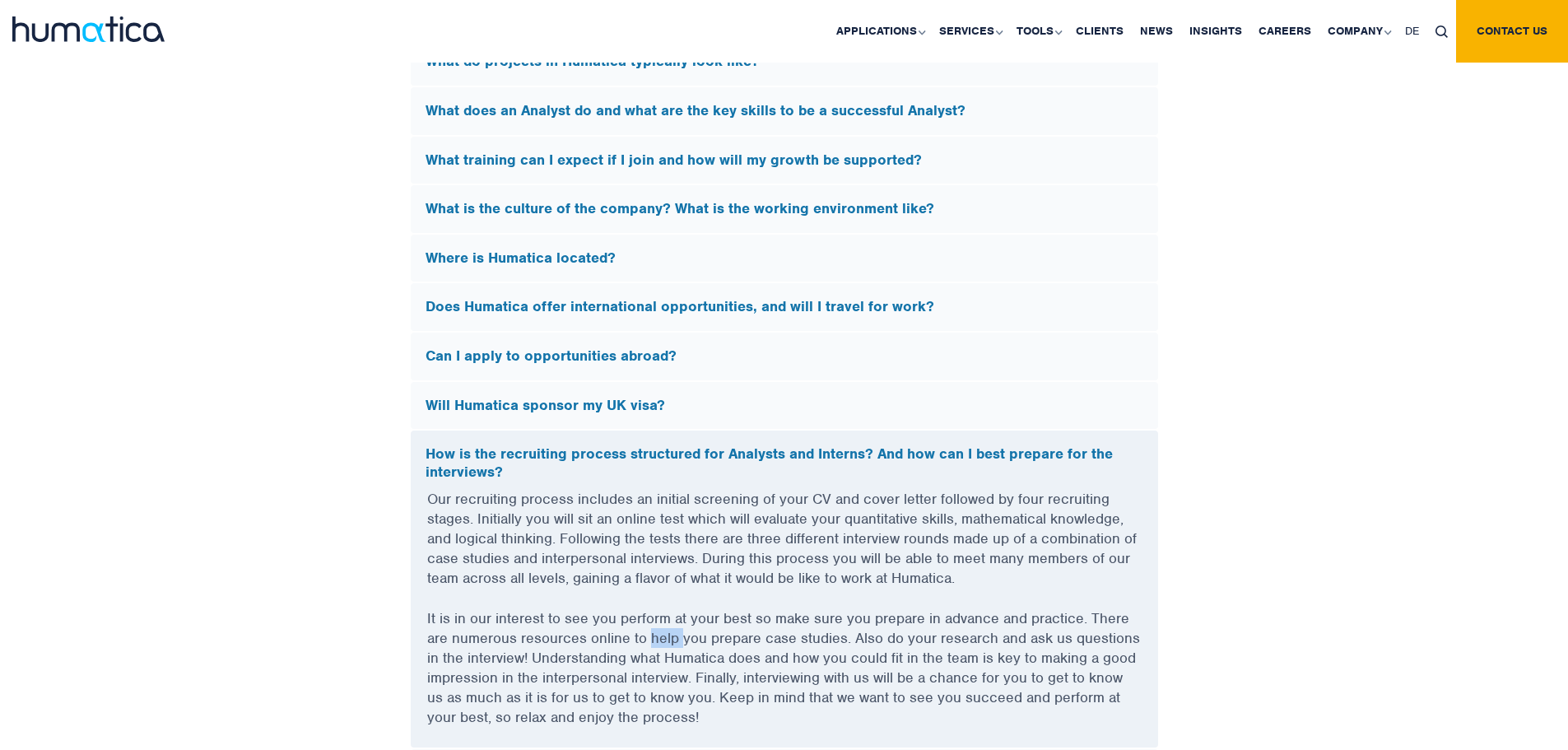
click at [658, 629] on p "It is in our interest to see you perform at your best so make sure you prepare …" at bounding box center [784, 678] width 715 height 139
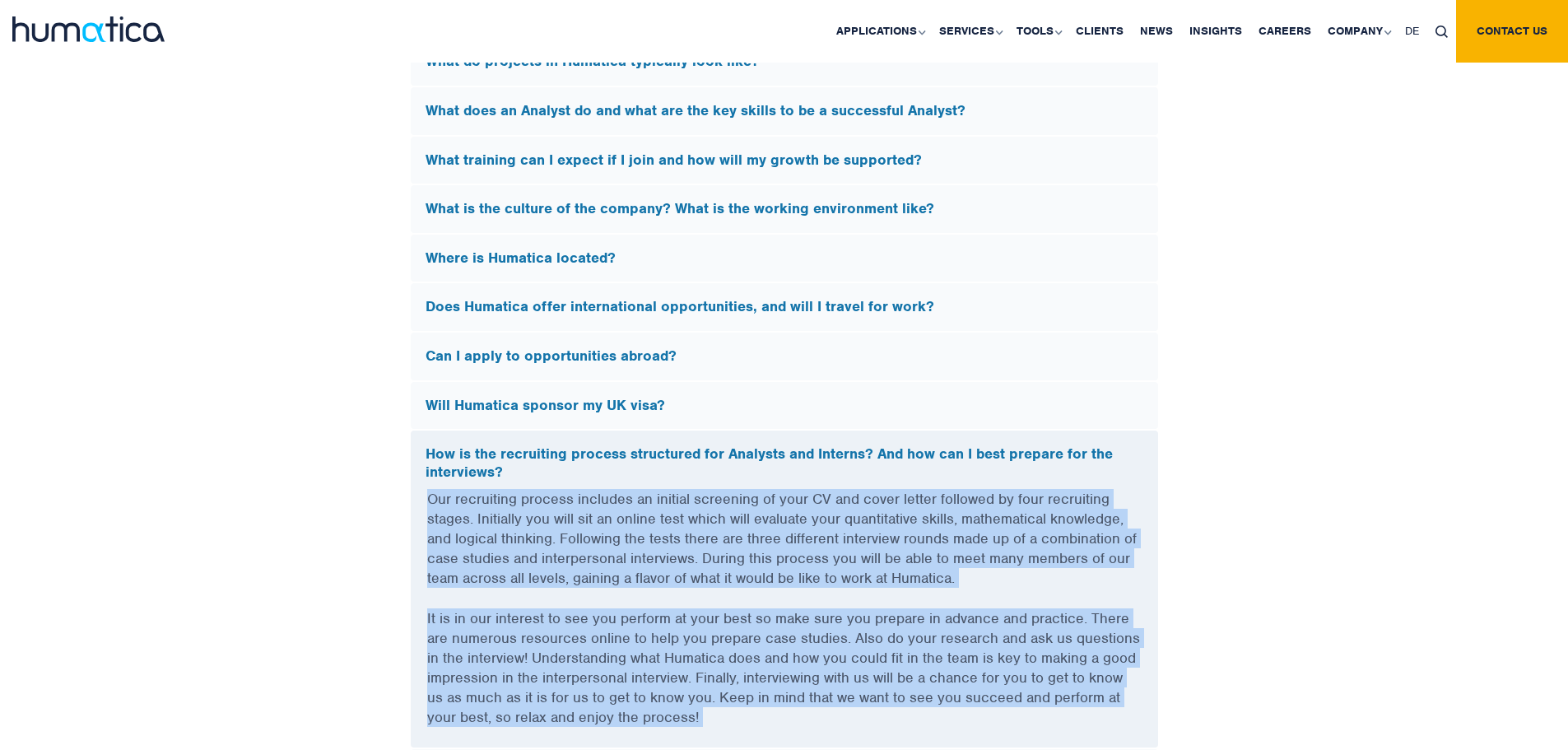
drag, startPoint x: 658, startPoint y: 629, endPoint x: 741, endPoint y: 581, distance: 95.9
click at [741, 581] on div "Our recruiting process includes an initial screening of your CV and cover lette…" at bounding box center [784, 618] width 747 height 258
click at [741, 581] on p "Our recruiting process includes an initial screening of your CV and cover lette…" at bounding box center [784, 548] width 715 height 119
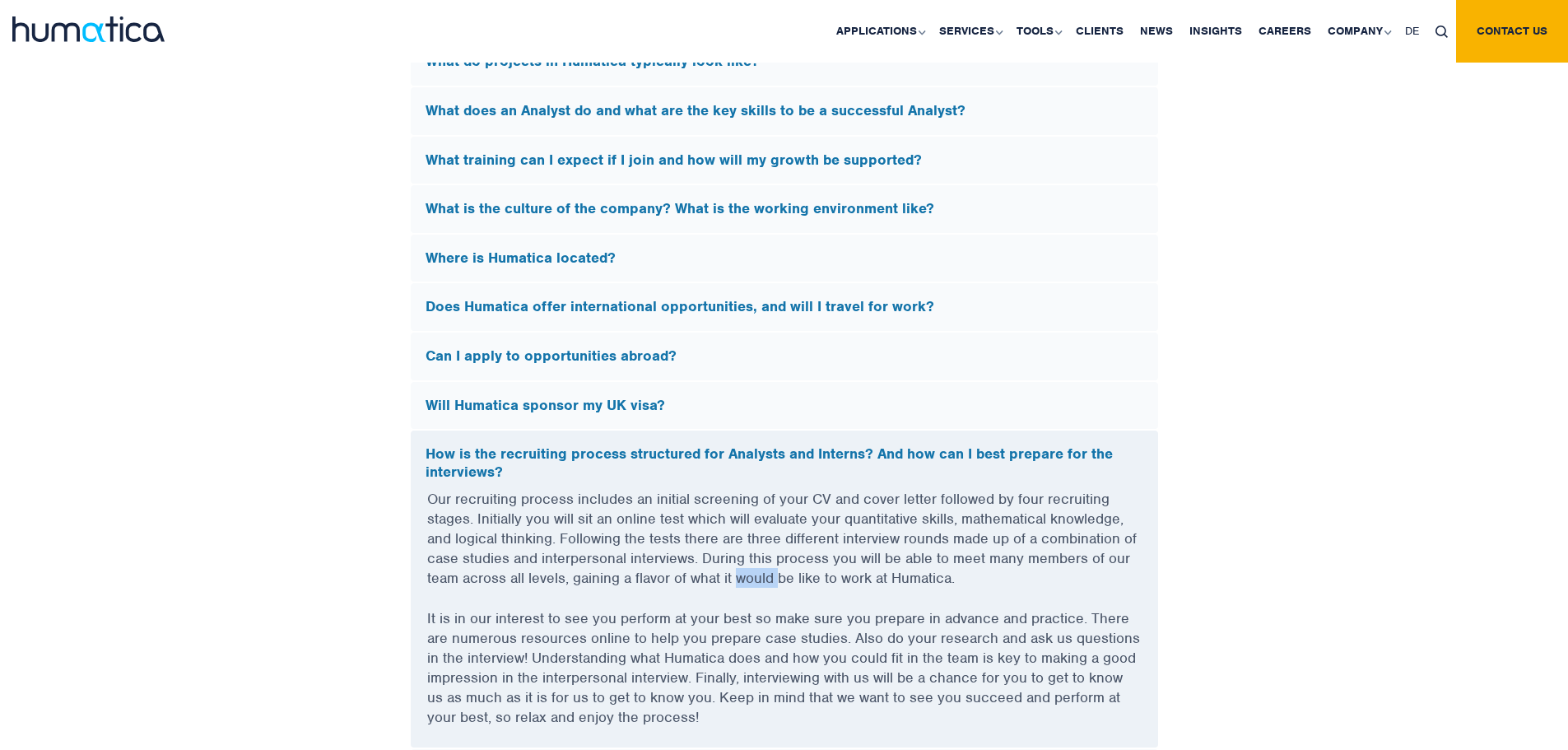
click at [741, 581] on p "Our recruiting process includes an initial screening of your CV and cover lette…" at bounding box center [784, 548] width 715 height 119
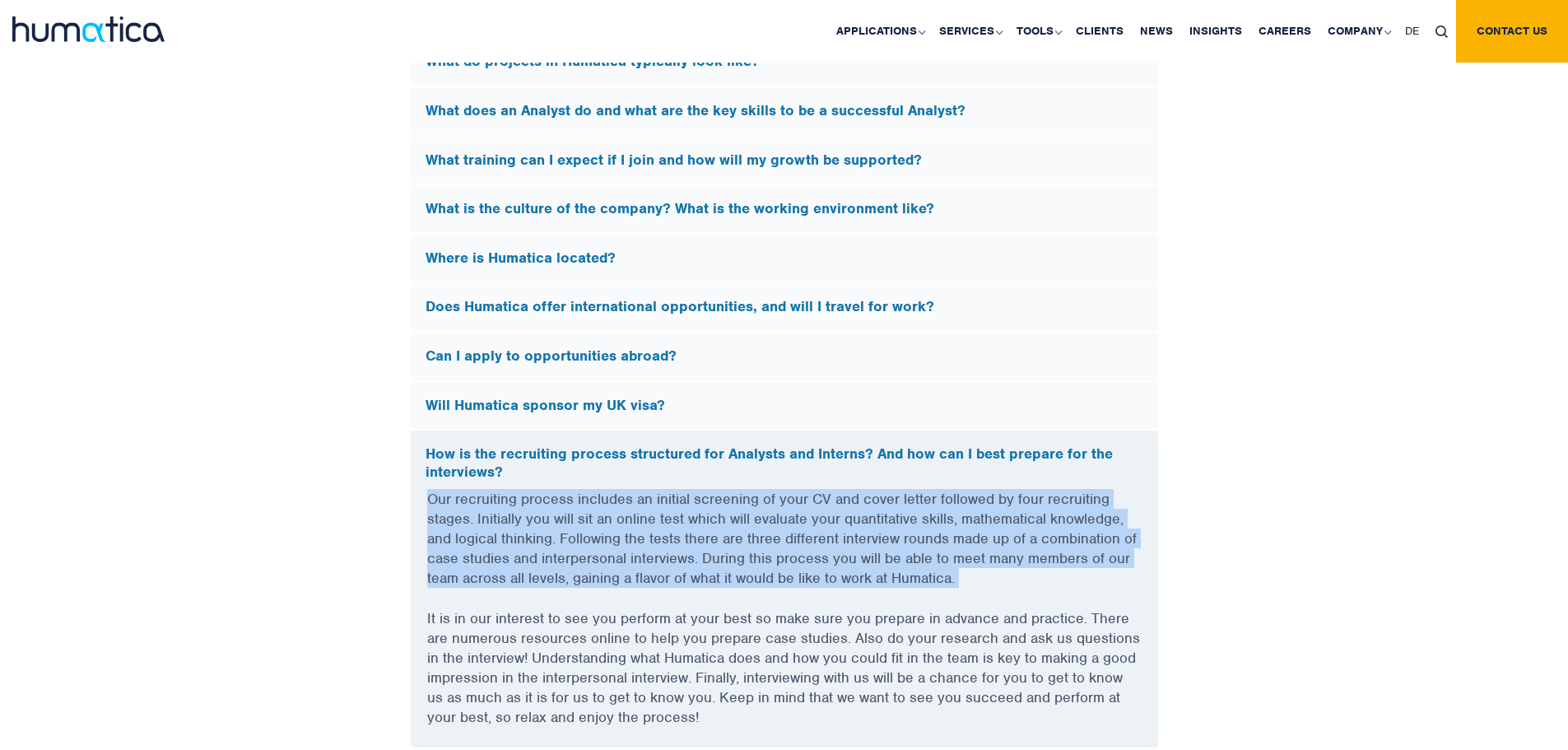
drag, startPoint x: 741, startPoint y: 581, endPoint x: 701, endPoint y: 624, distance: 58.7
click at [701, 624] on div "Our recruiting process includes an initial screening of your CV and cover lette…" at bounding box center [784, 618] width 747 height 258
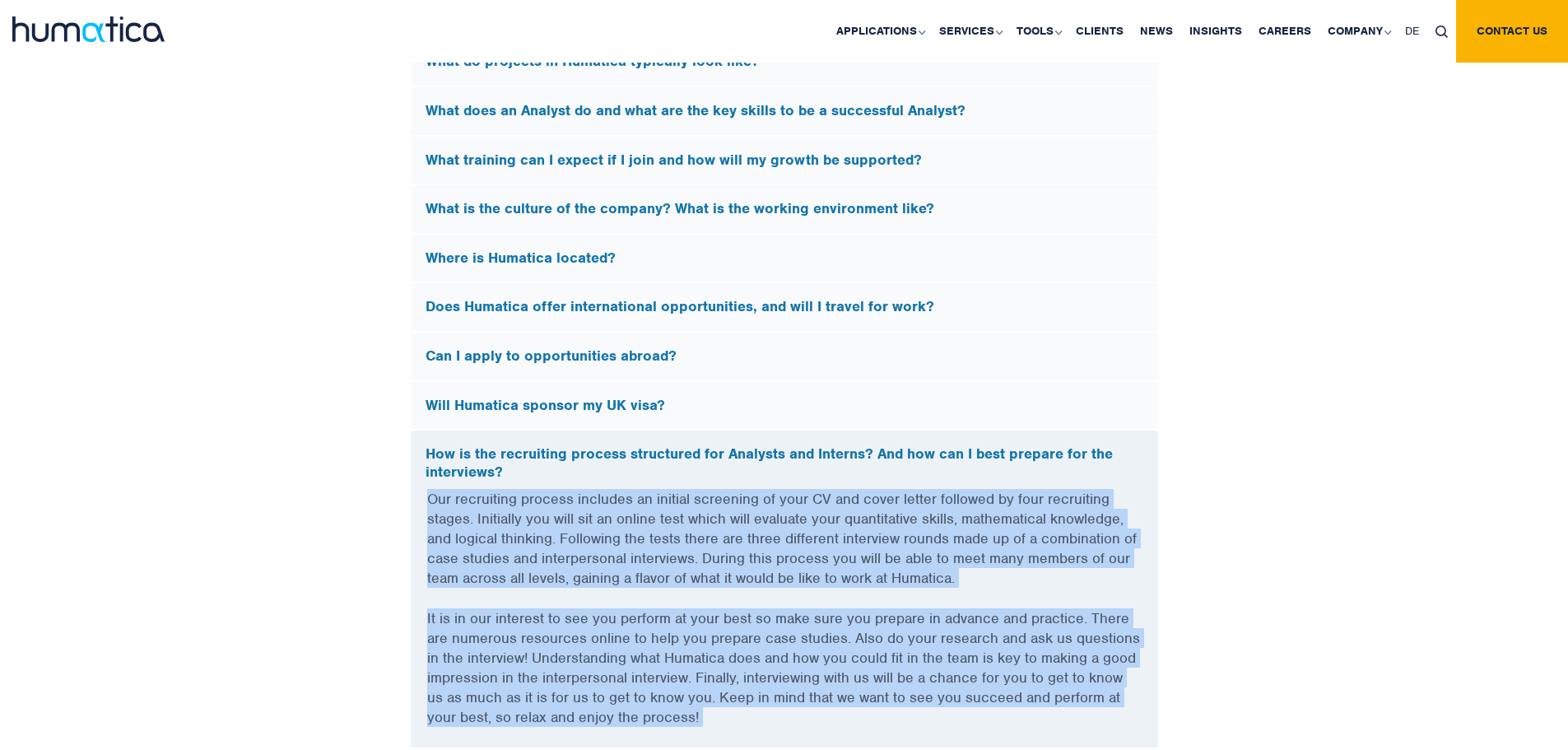
click at [701, 624] on p "It is in our interest to see you perform at your best so make sure you prepare …" at bounding box center [784, 678] width 715 height 139
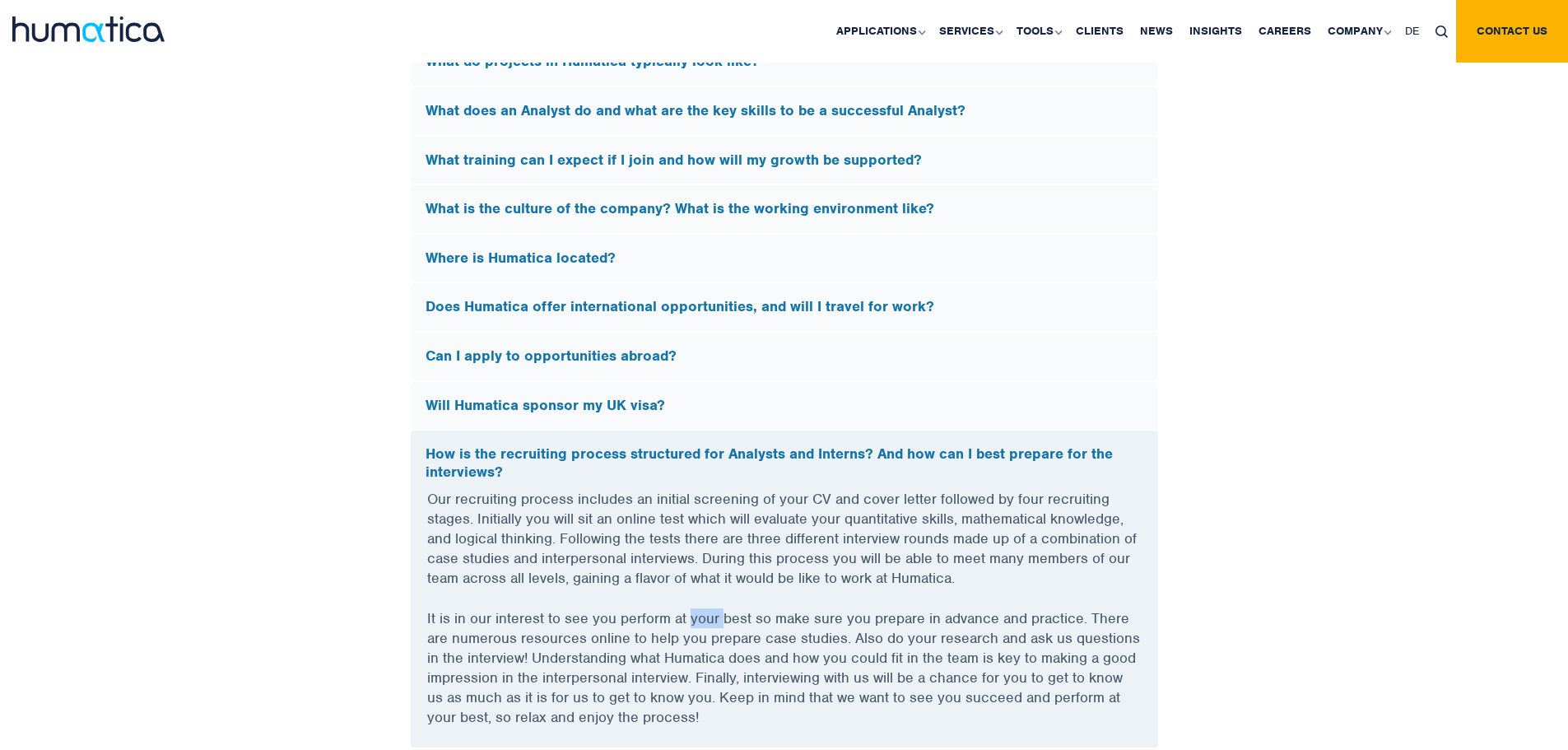
click at [701, 624] on p "It is in our interest to see you perform at your best so make sure you prepare …" at bounding box center [784, 678] width 715 height 139
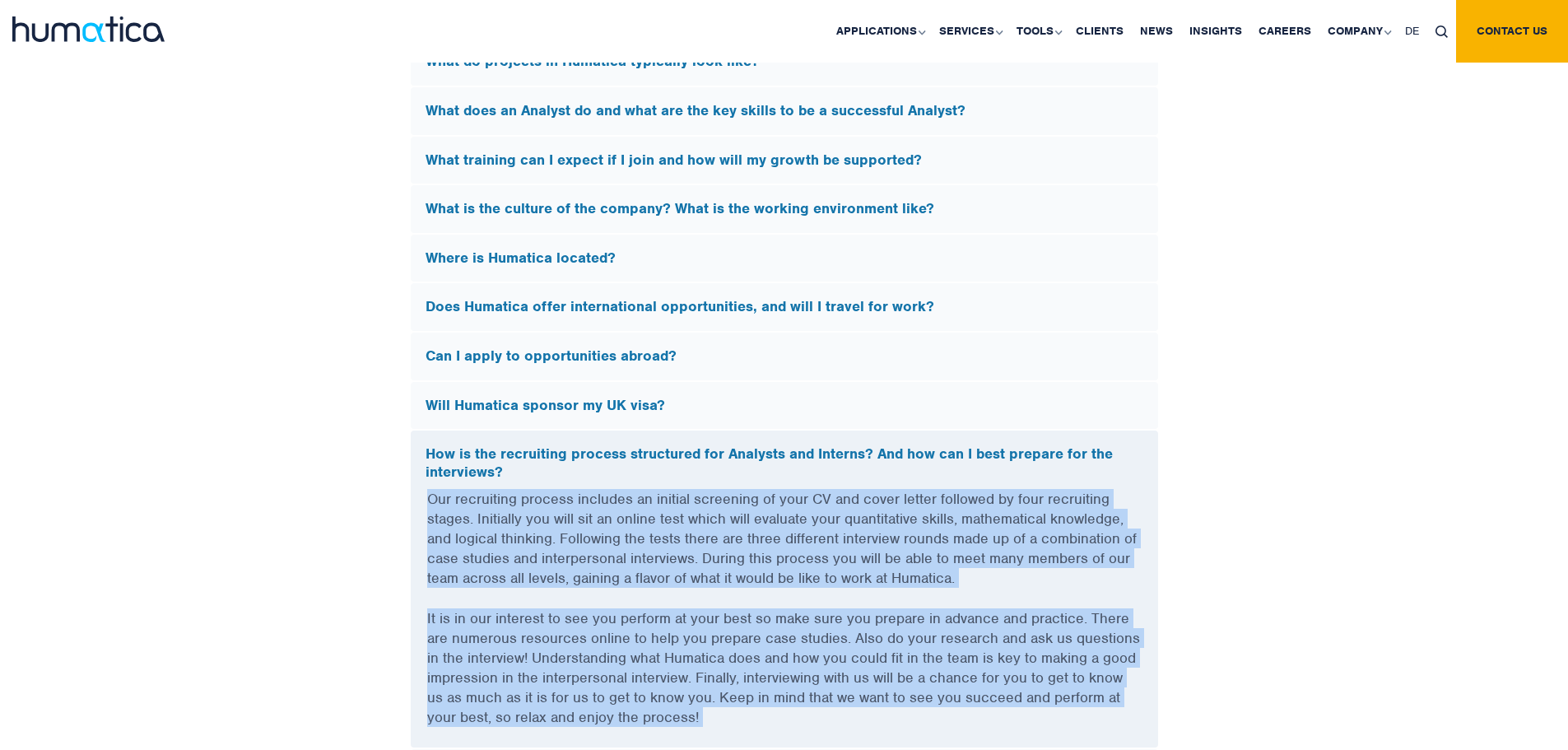
drag, startPoint x: 701, startPoint y: 624, endPoint x: 756, endPoint y: 574, distance: 74.3
click at [756, 574] on div "Our recruiting process includes an initial screening of your CV and cover lette…" at bounding box center [784, 618] width 747 height 258
click at [756, 574] on p "Our recruiting process includes an initial screening of your CV and cover lette…" at bounding box center [784, 548] width 715 height 119
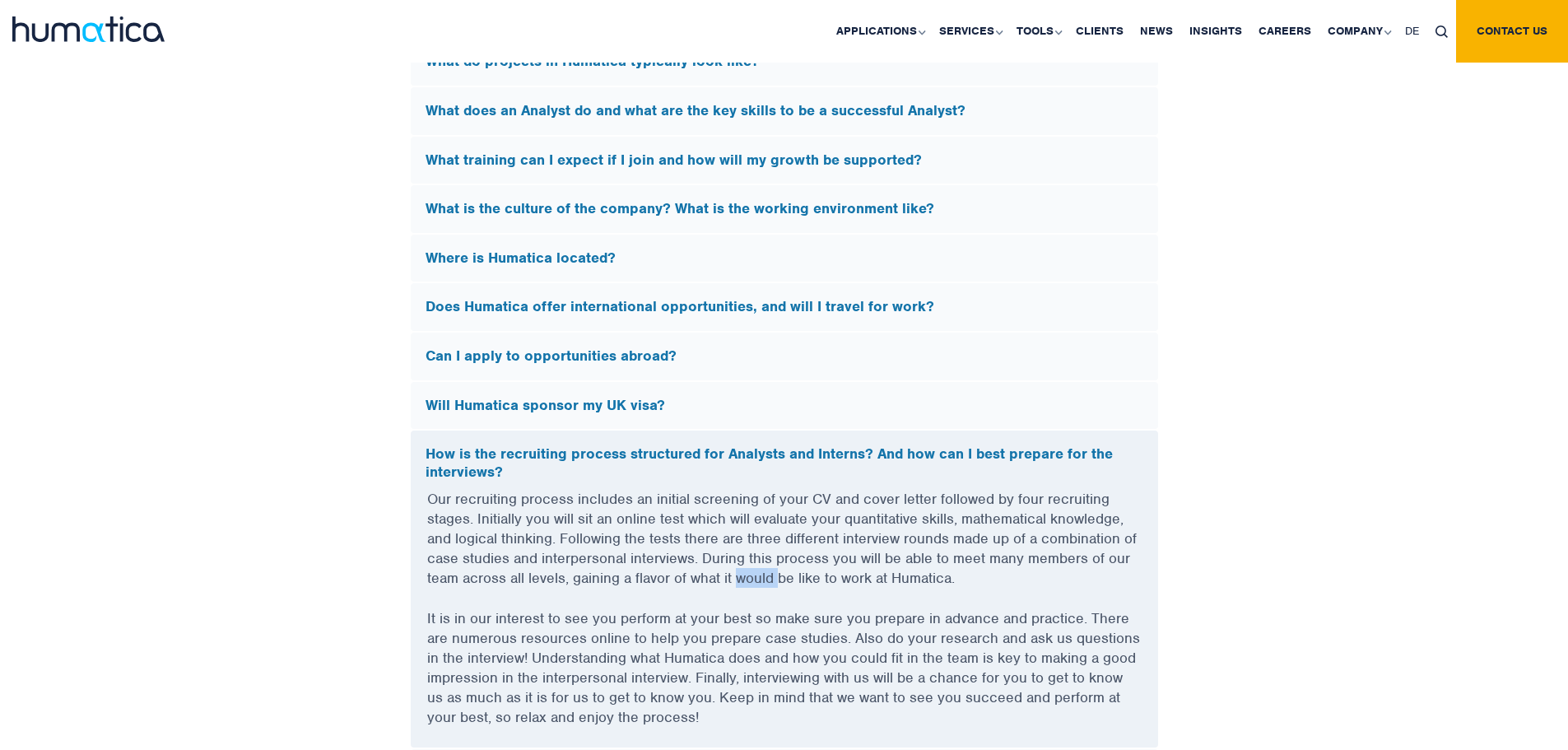
click at [756, 574] on p "Our recruiting process includes an initial screening of your CV and cover lette…" at bounding box center [784, 548] width 715 height 119
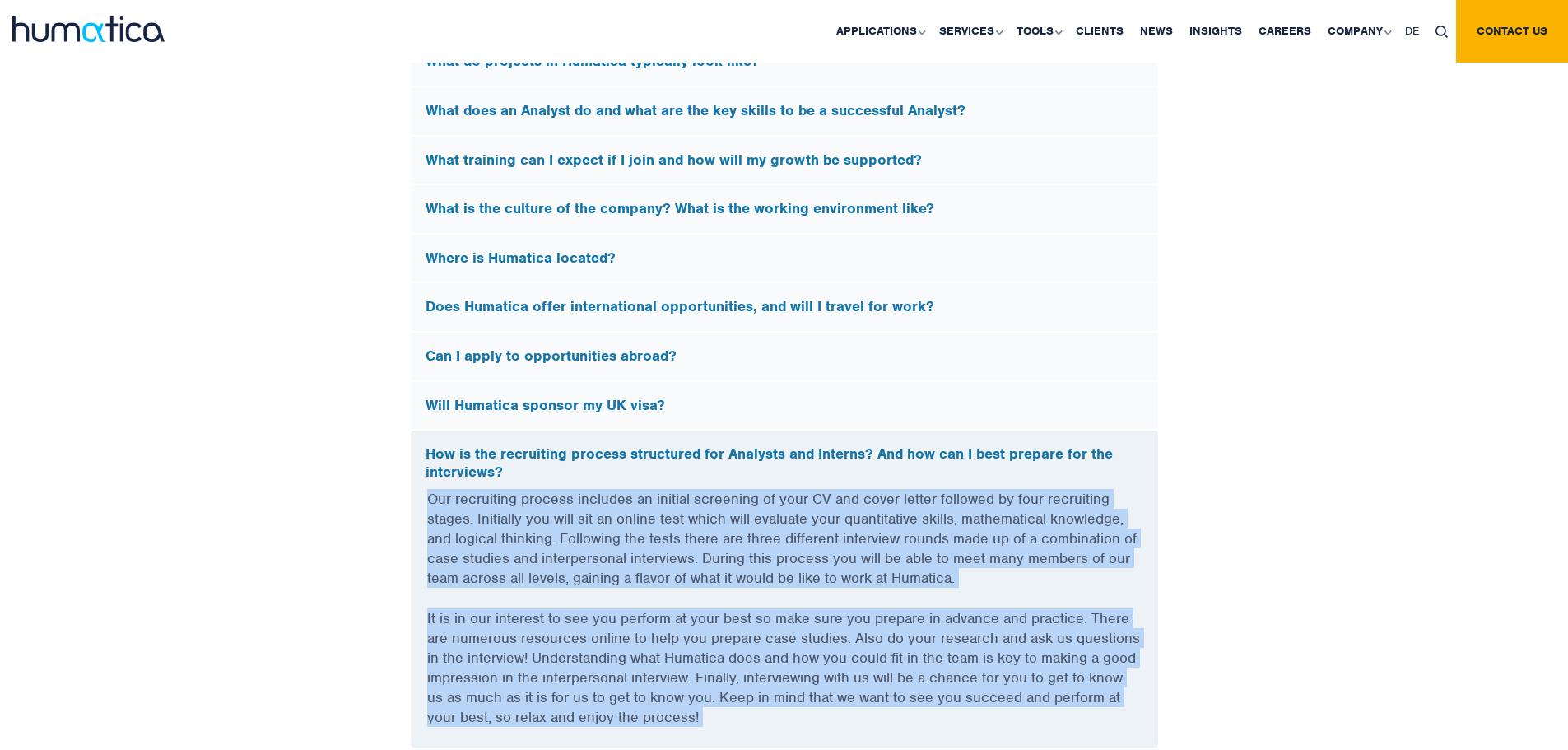
drag, startPoint x: 756, startPoint y: 574, endPoint x: 733, endPoint y: 619, distance: 50.5
click at [733, 619] on div "Our recruiting process includes an initial screening of your CV and cover lette…" at bounding box center [784, 618] width 747 height 258
click at [733, 619] on p "It is in our interest to see you perform at your best so make sure you prepare …" at bounding box center [784, 678] width 715 height 139
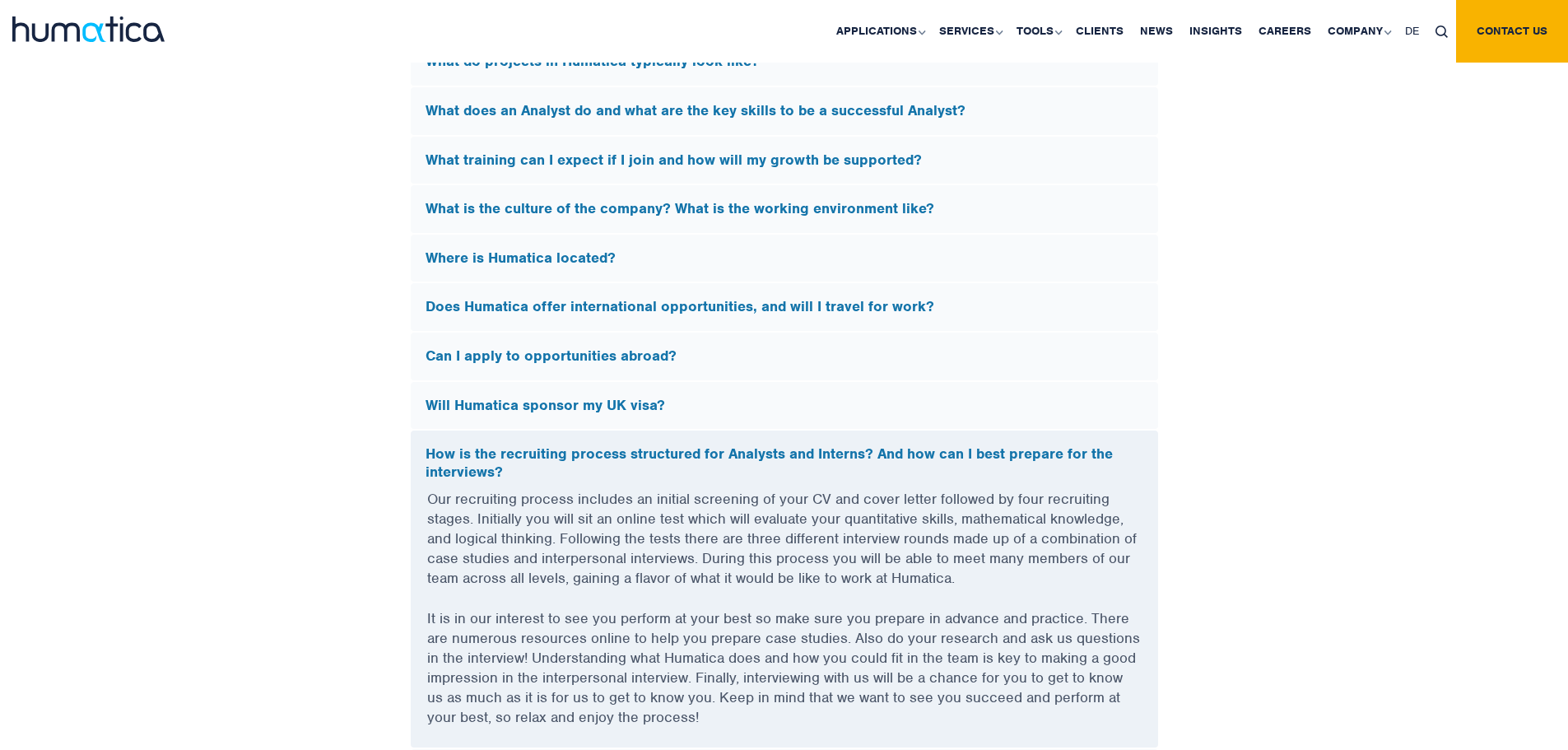
click at [894, 446] on h5 "How is the recruiting process structured for Analysts and Interns? And how can …" at bounding box center [784, 463] width 718 height 35
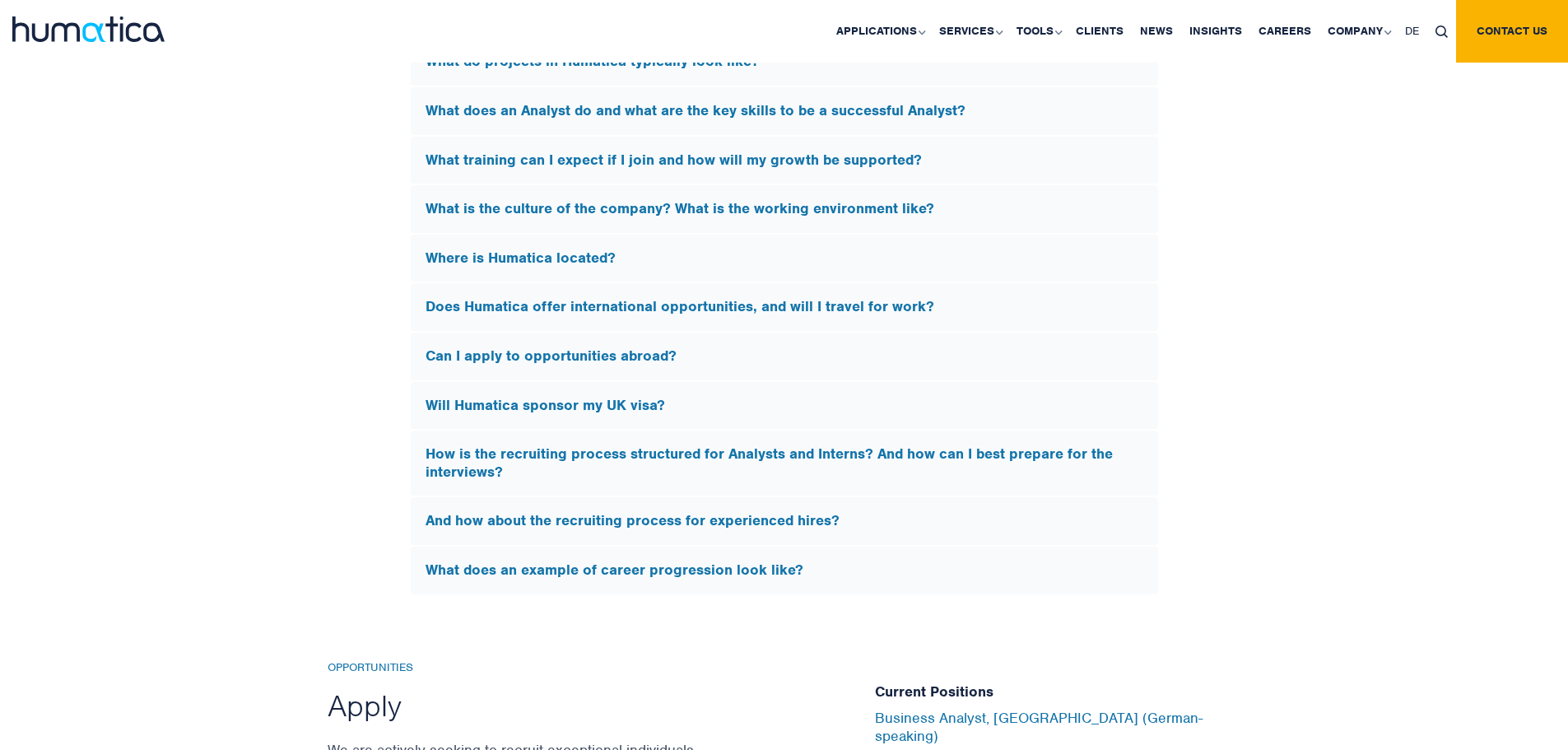
click at [680, 342] on div "Can I apply to opportunities abroad?" at bounding box center [784, 356] width 747 height 48
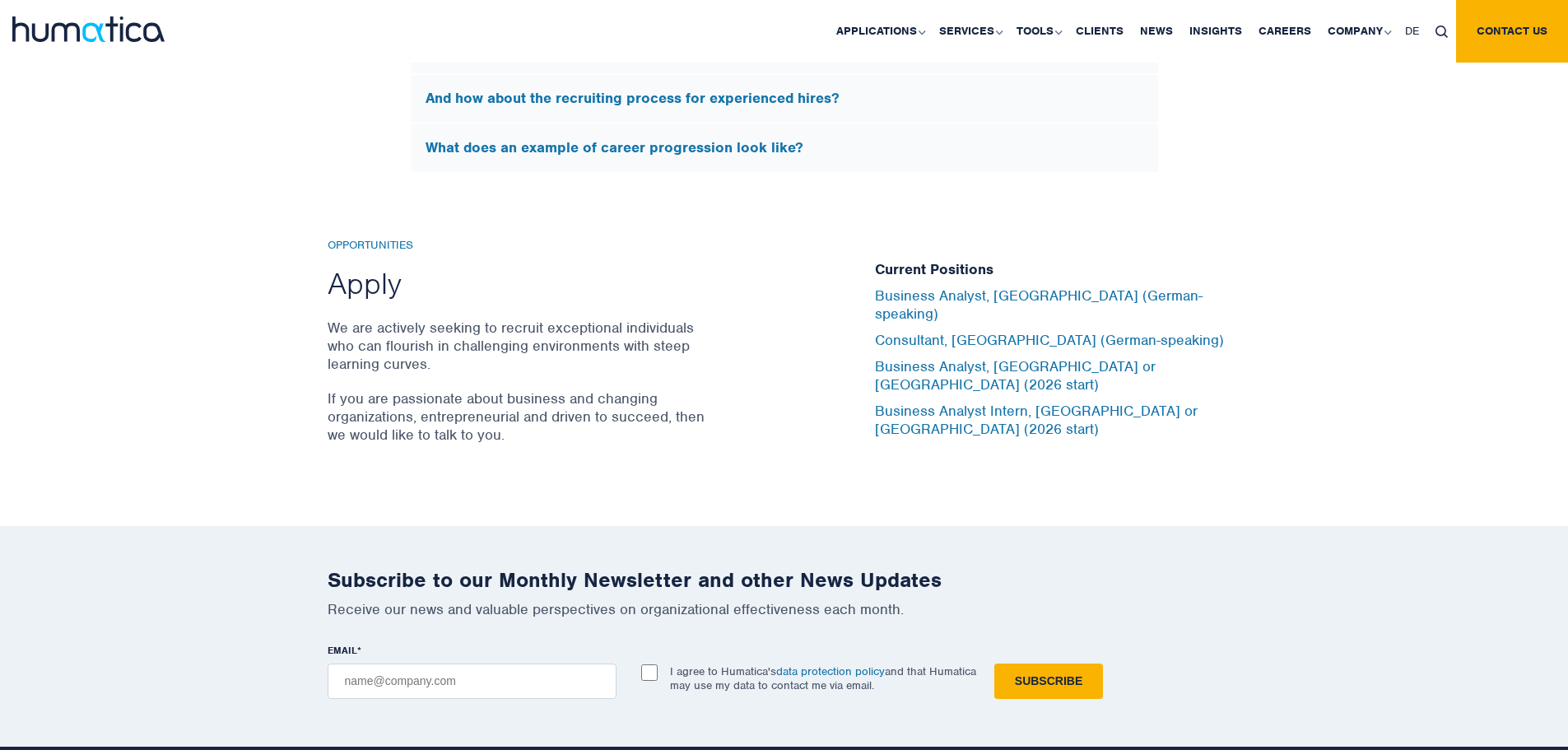
scroll to position [5028, 0]
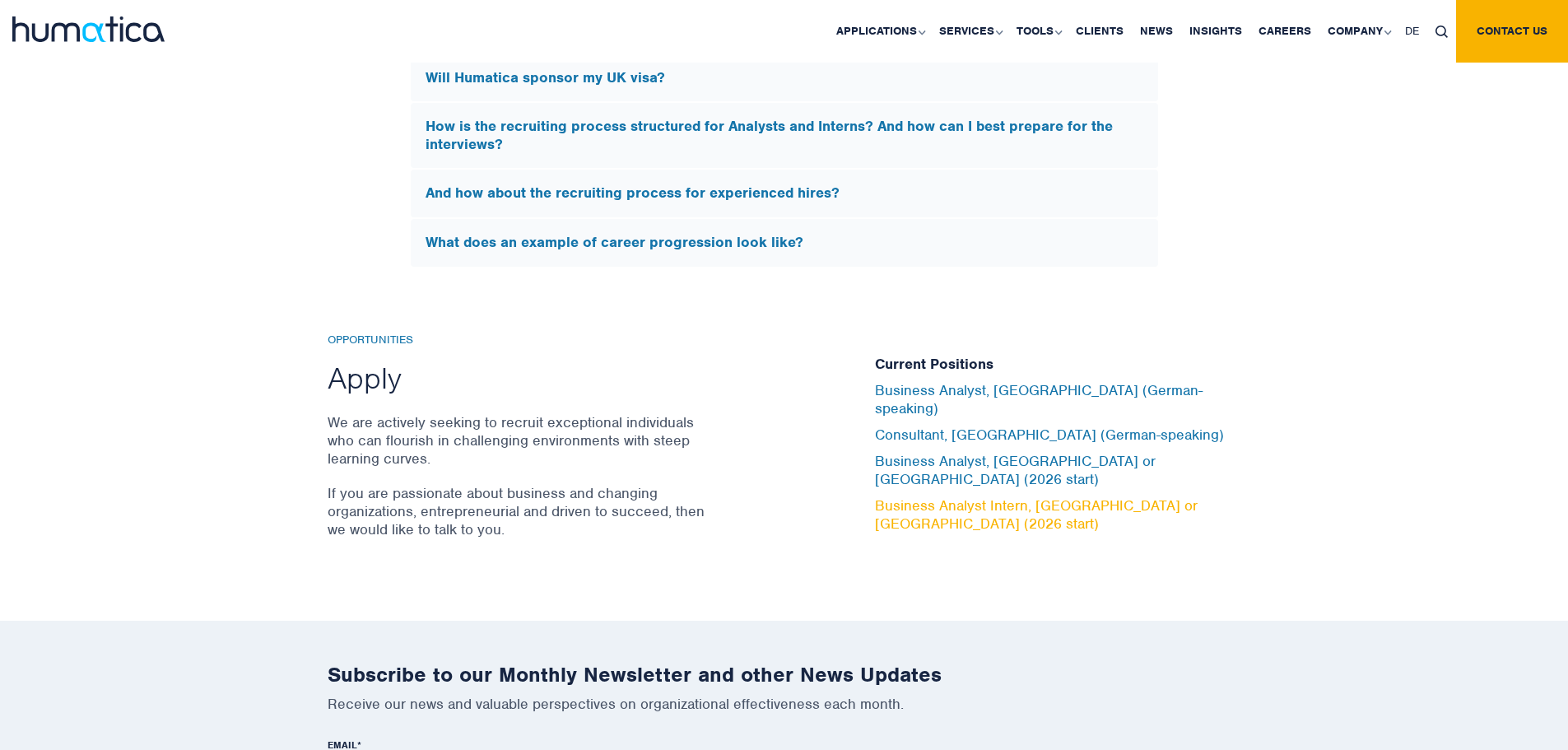
click at [1135, 496] on link "Business Analyst Intern, London or Munich (2026 start)" at bounding box center [1037, 514] width 323 height 36
